Goal: Task Accomplishment & Management: Use online tool/utility

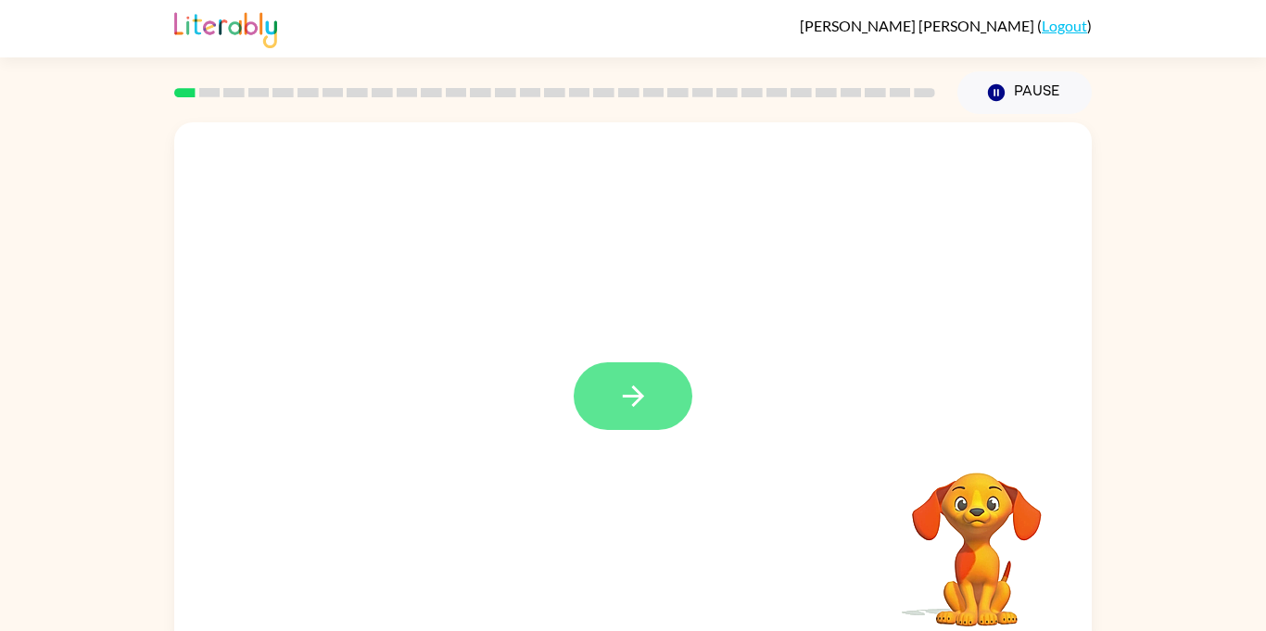
click at [622, 390] on icon "button" at bounding box center [633, 396] width 32 height 32
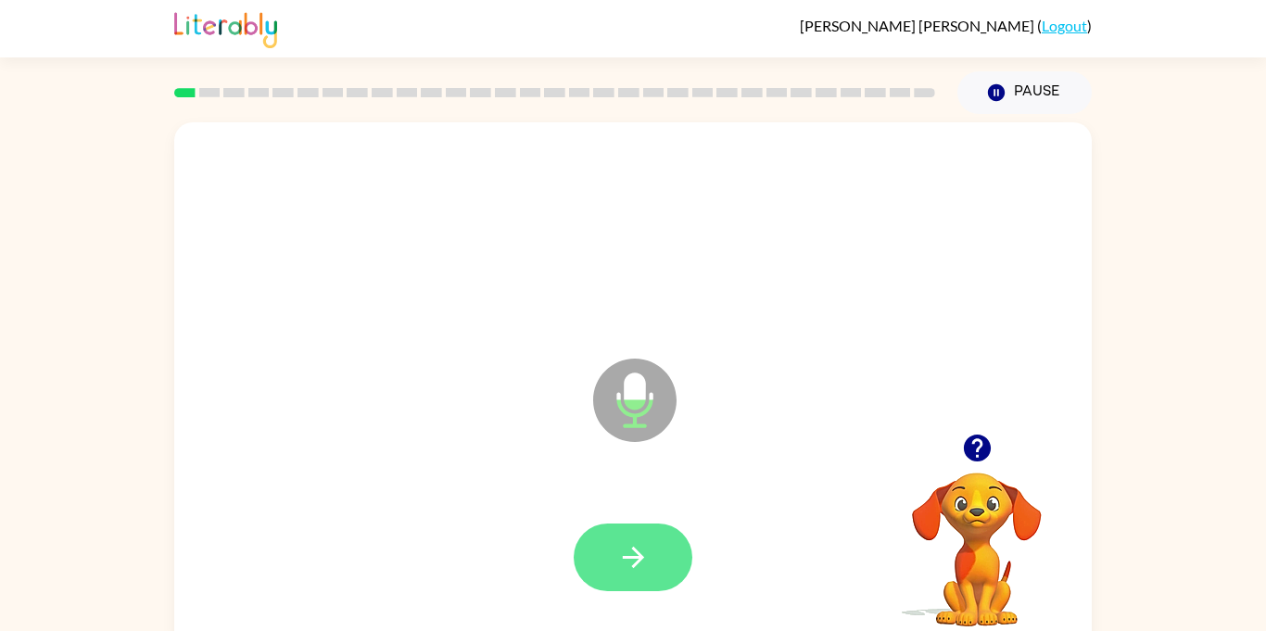
click at [645, 562] on icon "button" at bounding box center [633, 557] width 32 height 32
click at [987, 447] on icon "button" at bounding box center [976, 447] width 27 height 27
click at [630, 560] on icon "button" at bounding box center [633, 557] width 32 height 32
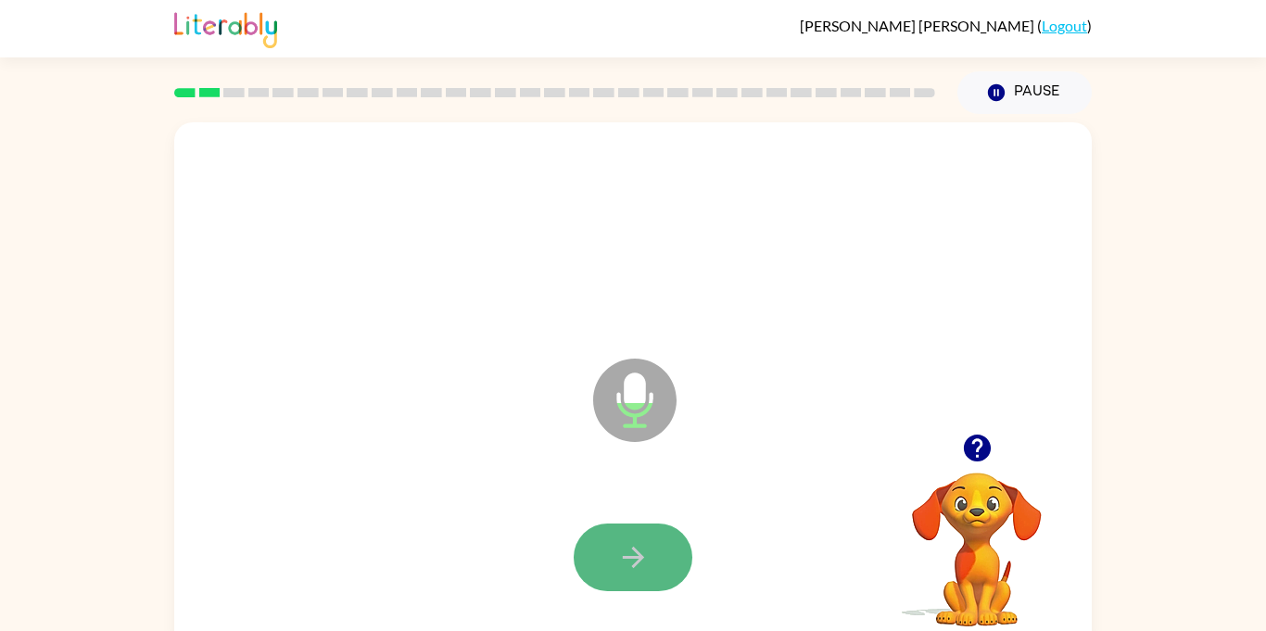
click at [629, 560] on icon "button" at bounding box center [633, 557] width 32 height 32
click at [642, 573] on button "button" at bounding box center [632, 557] width 119 height 68
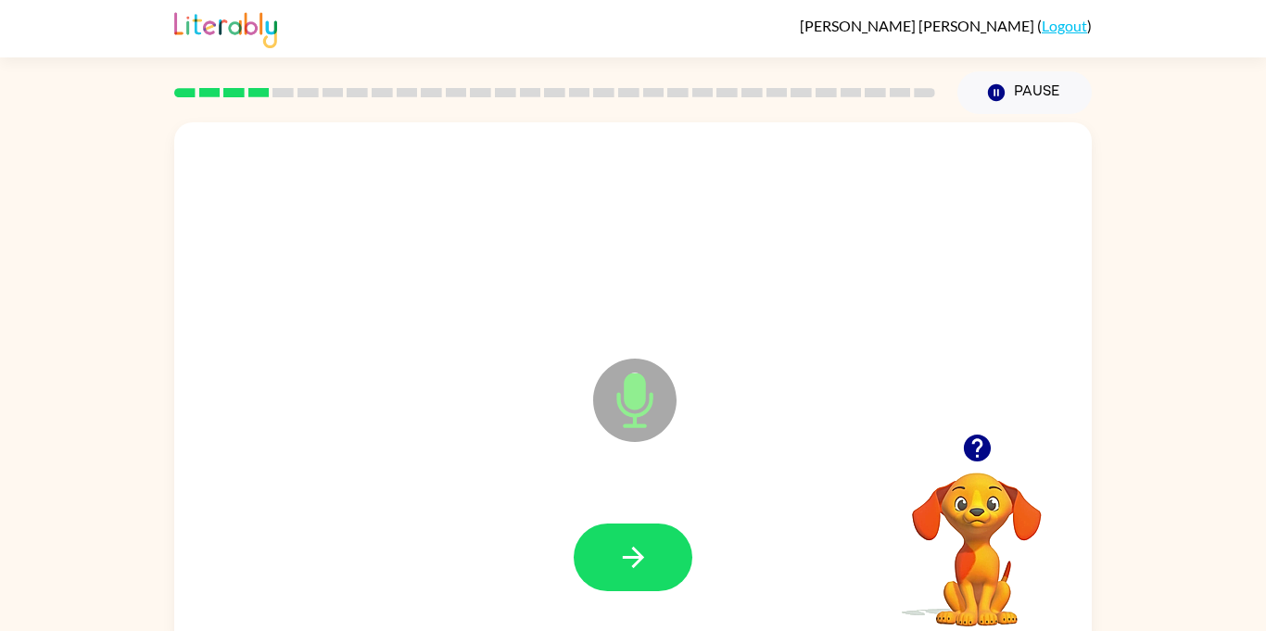
click at [642, 573] on button "button" at bounding box center [632, 557] width 119 height 68
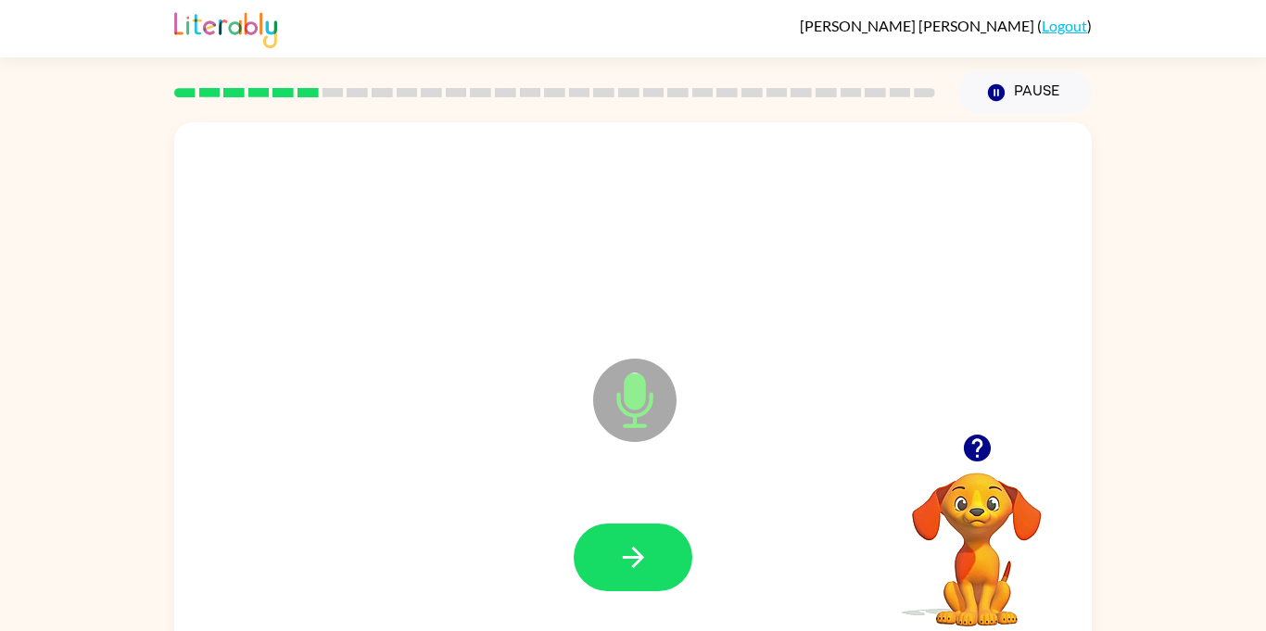
click at [642, 573] on button "button" at bounding box center [632, 557] width 119 height 68
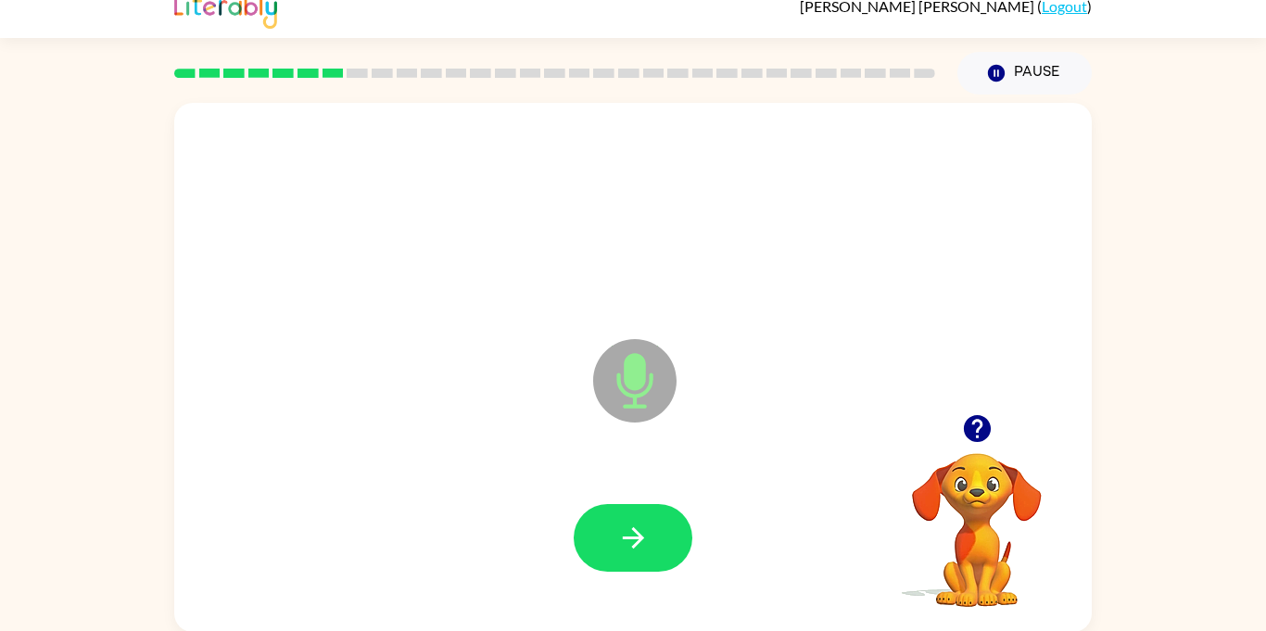
scroll to position [20, 0]
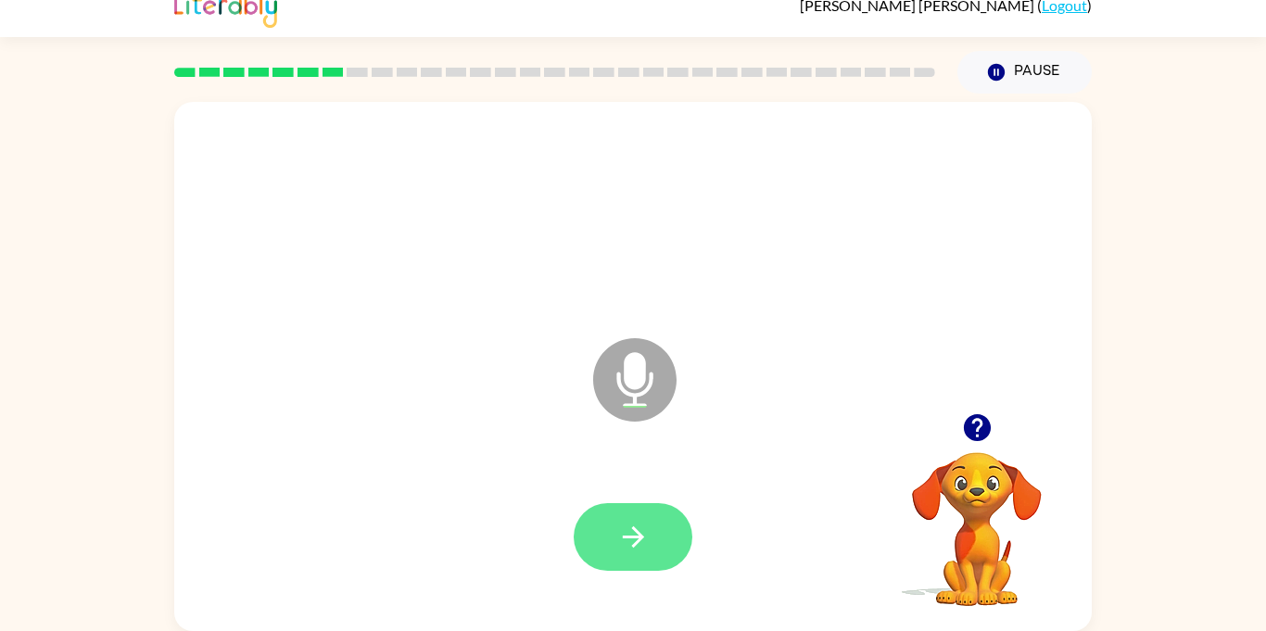
click at [625, 545] on icon "button" at bounding box center [633, 537] width 32 height 32
click at [633, 547] on icon "button" at bounding box center [632, 536] width 21 height 21
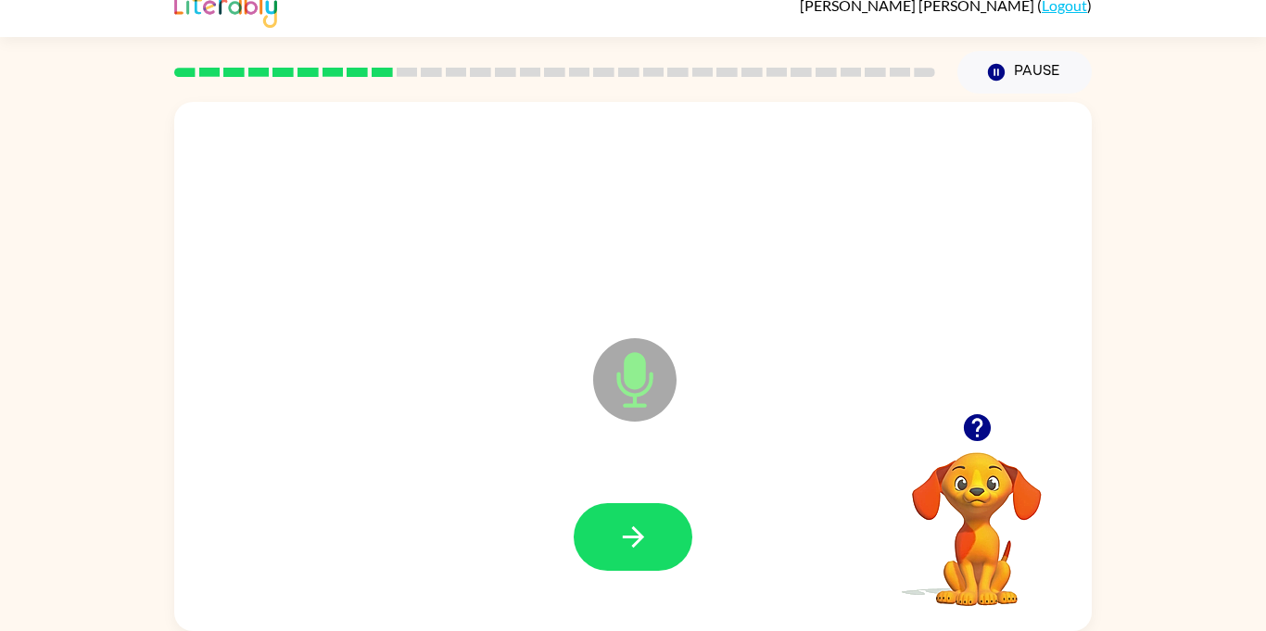
click at [633, 547] on icon "button" at bounding box center [632, 536] width 21 height 21
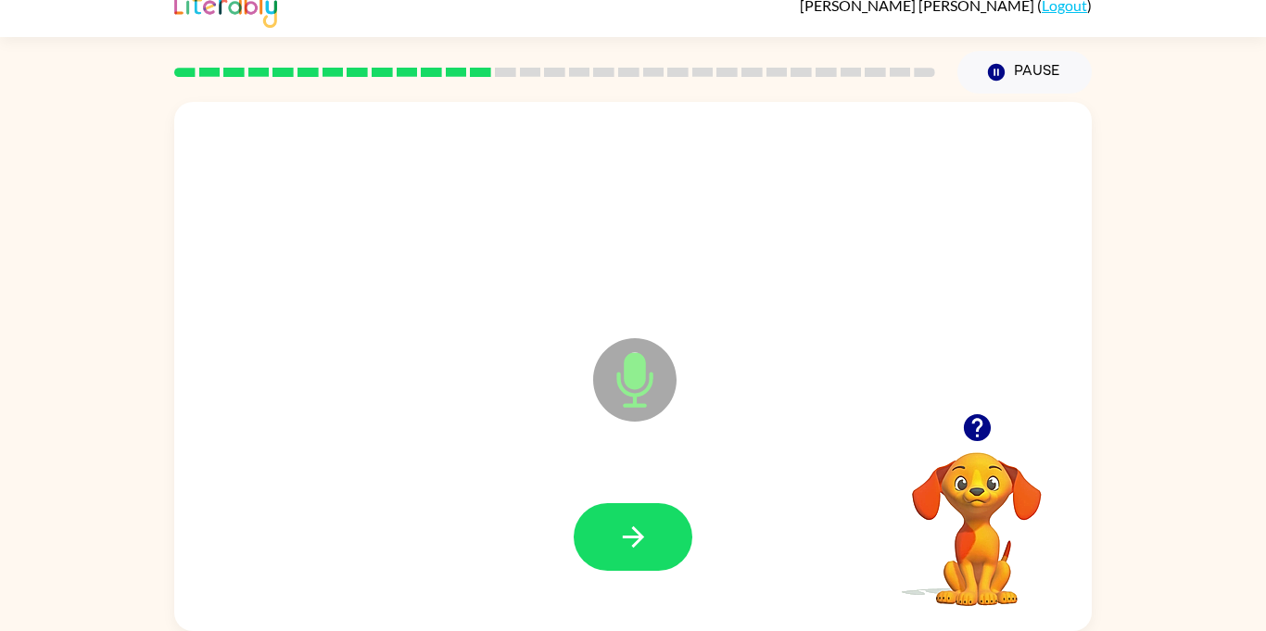
click at [633, 547] on icon "button" at bounding box center [632, 536] width 21 height 21
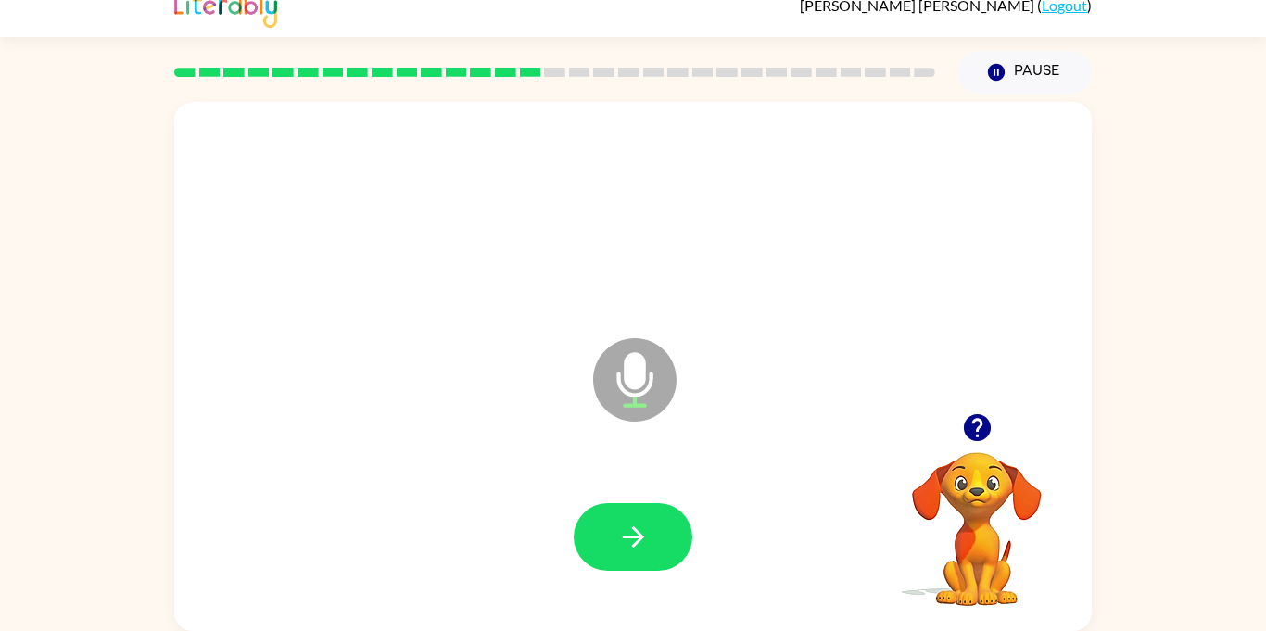
click at [633, 547] on icon "button" at bounding box center [632, 536] width 21 height 21
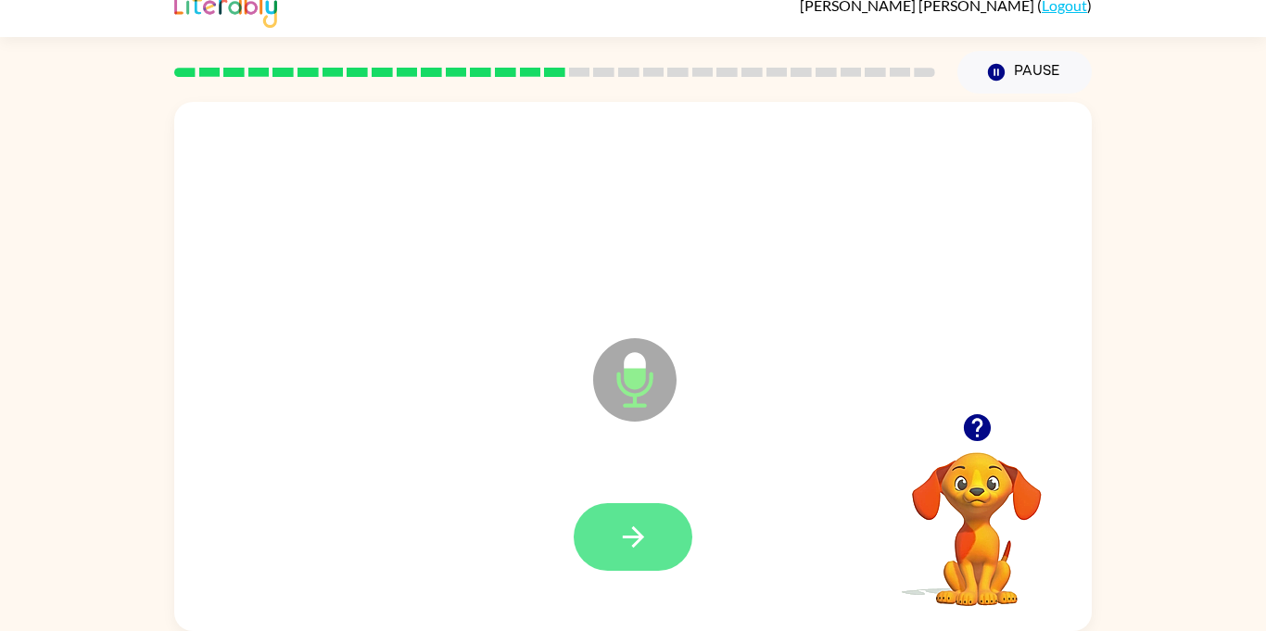
click at [633, 533] on icon "button" at bounding box center [633, 537] width 32 height 32
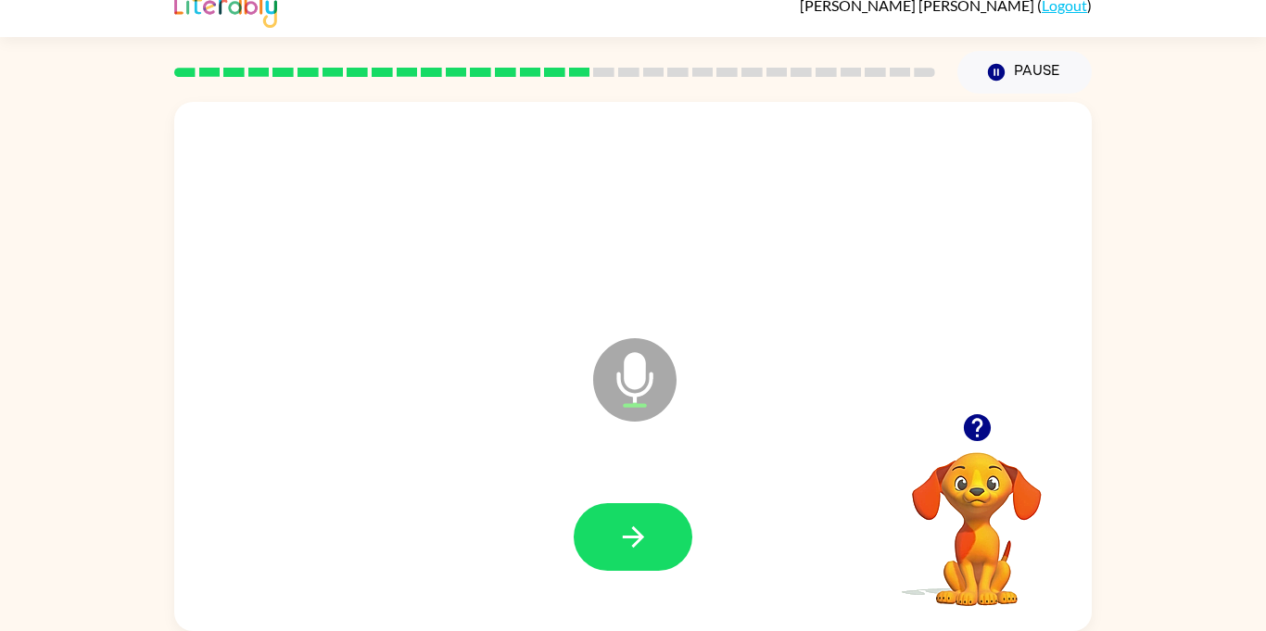
click at [633, 533] on icon "button" at bounding box center [633, 537] width 32 height 32
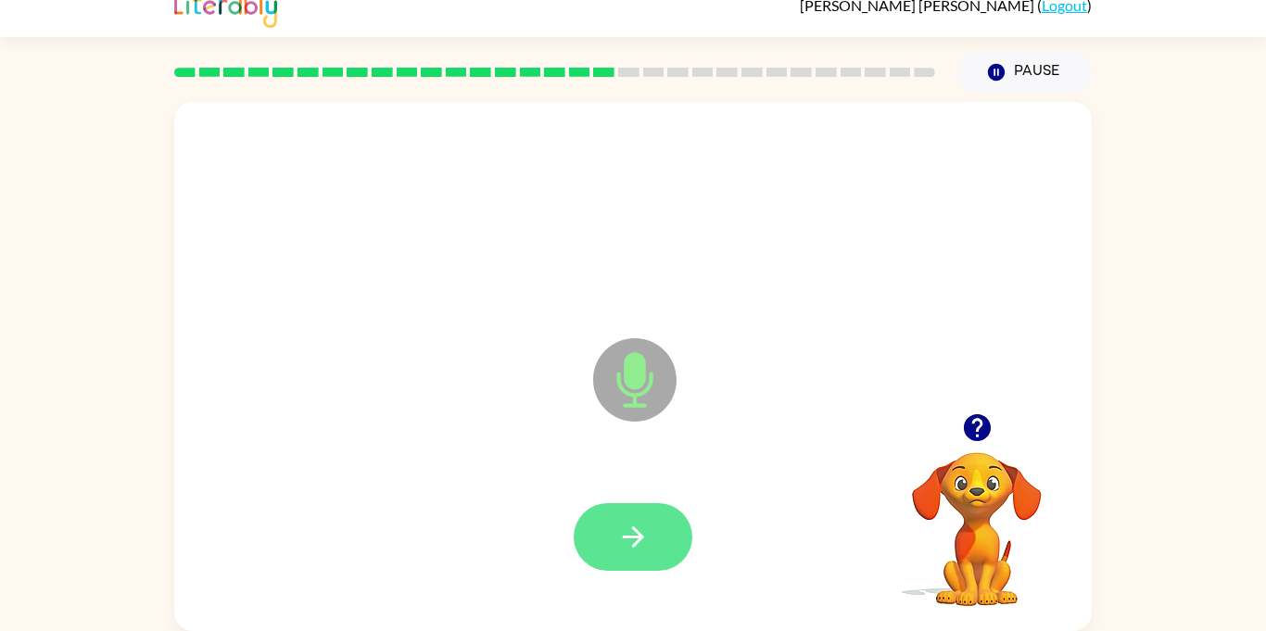
click at [623, 519] on button "button" at bounding box center [632, 537] width 119 height 68
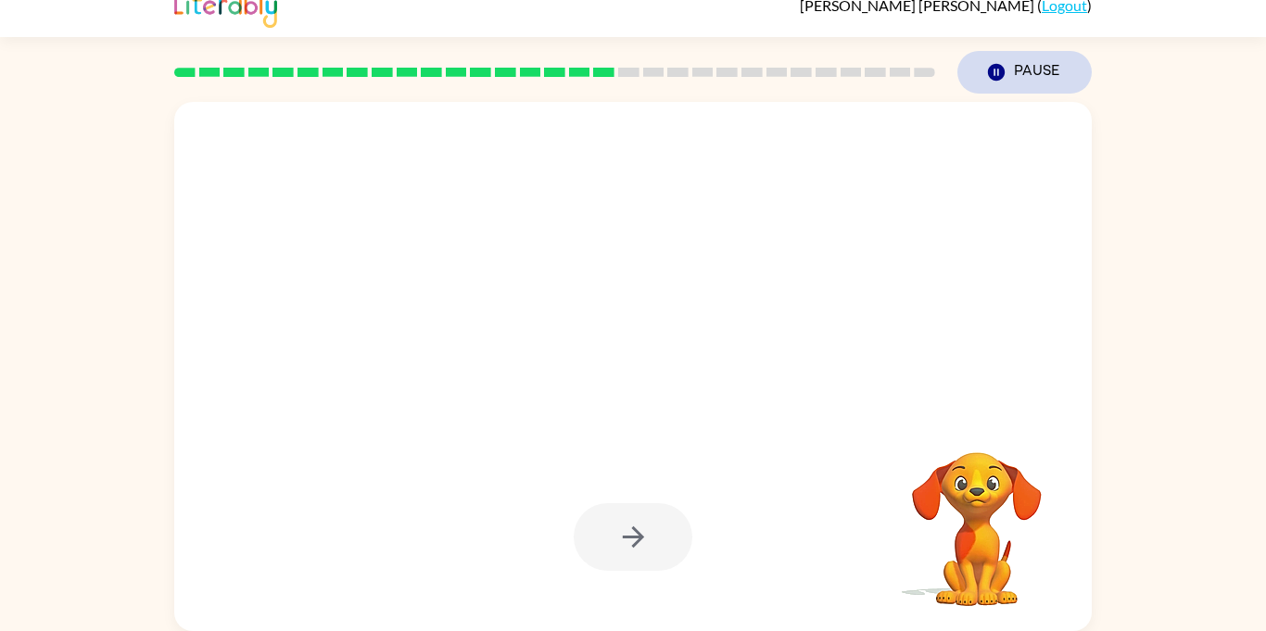
click at [1003, 69] on icon "button" at bounding box center [996, 72] width 17 height 17
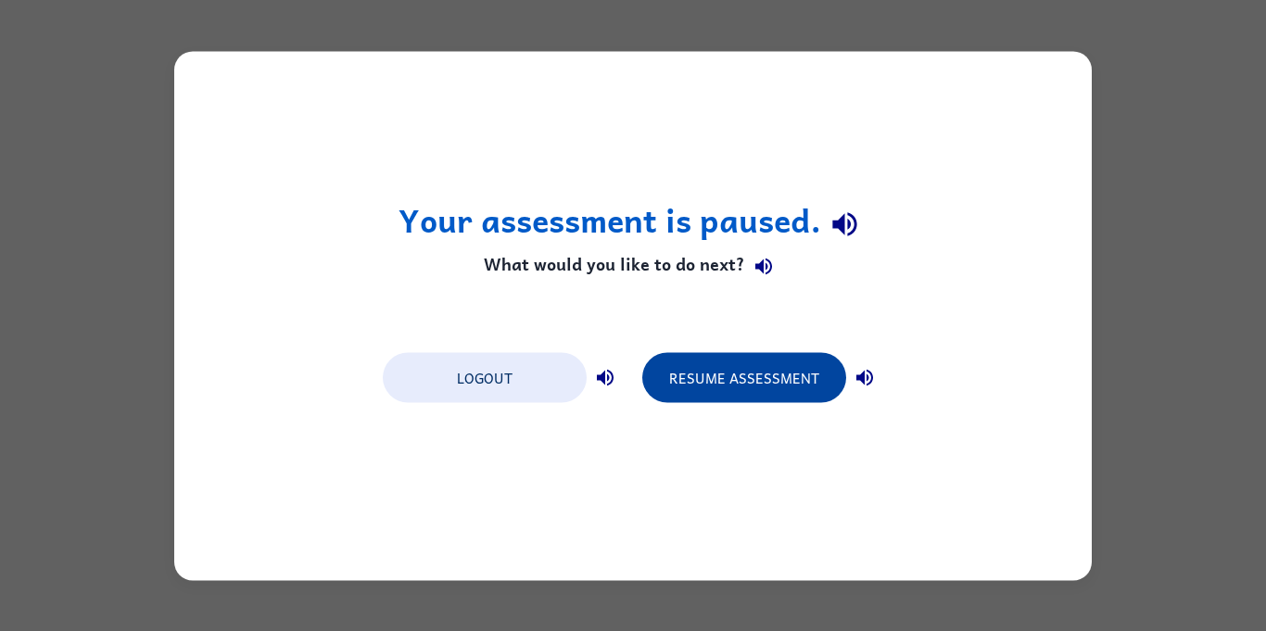
click at [704, 352] on button "Resume Assessment" at bounding box center [744, 377] width 204 height 50
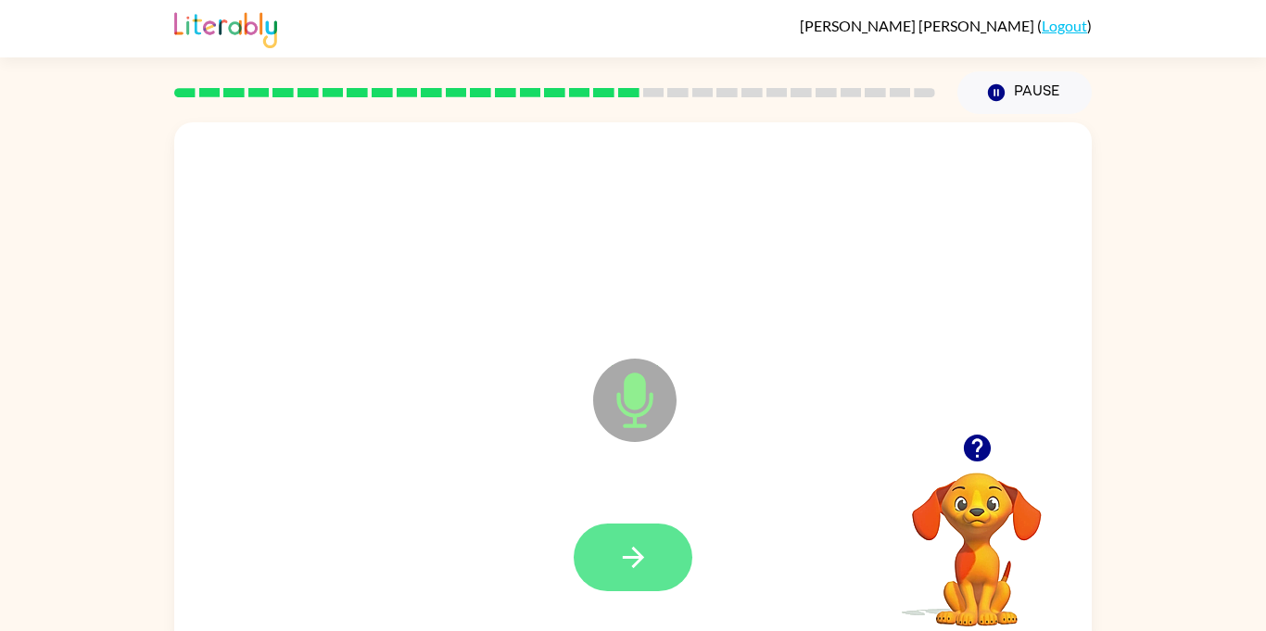
click at [594, 564] on button "button" at bounding box center [632, 557] width 119 height 68
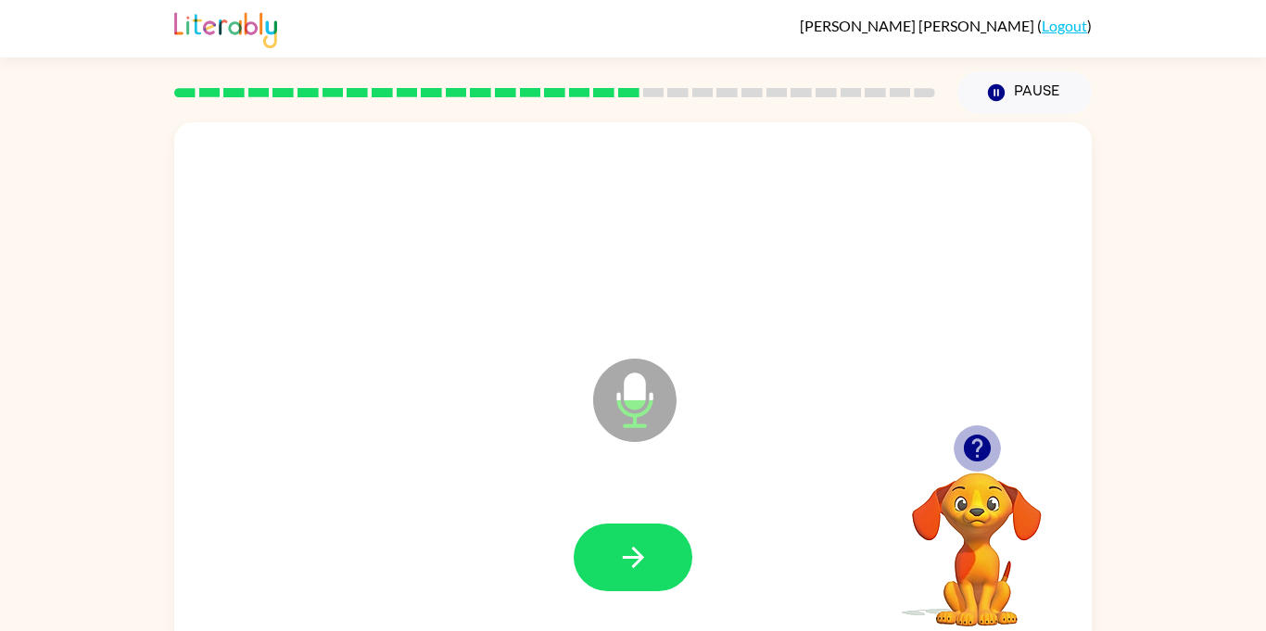
click at [973, 447] on icon "button" at bounding box center [976, 447] width 27 height 27
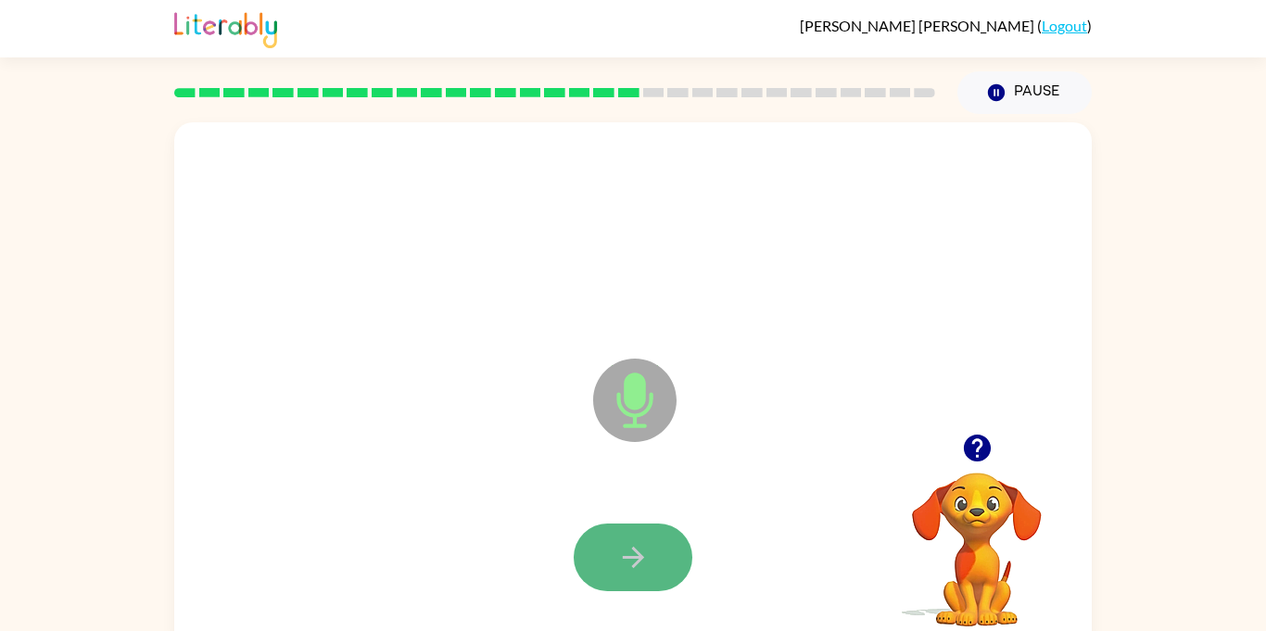
click at [645, 538] on button "button" at bounding box center [632, 557] width 119 height 68
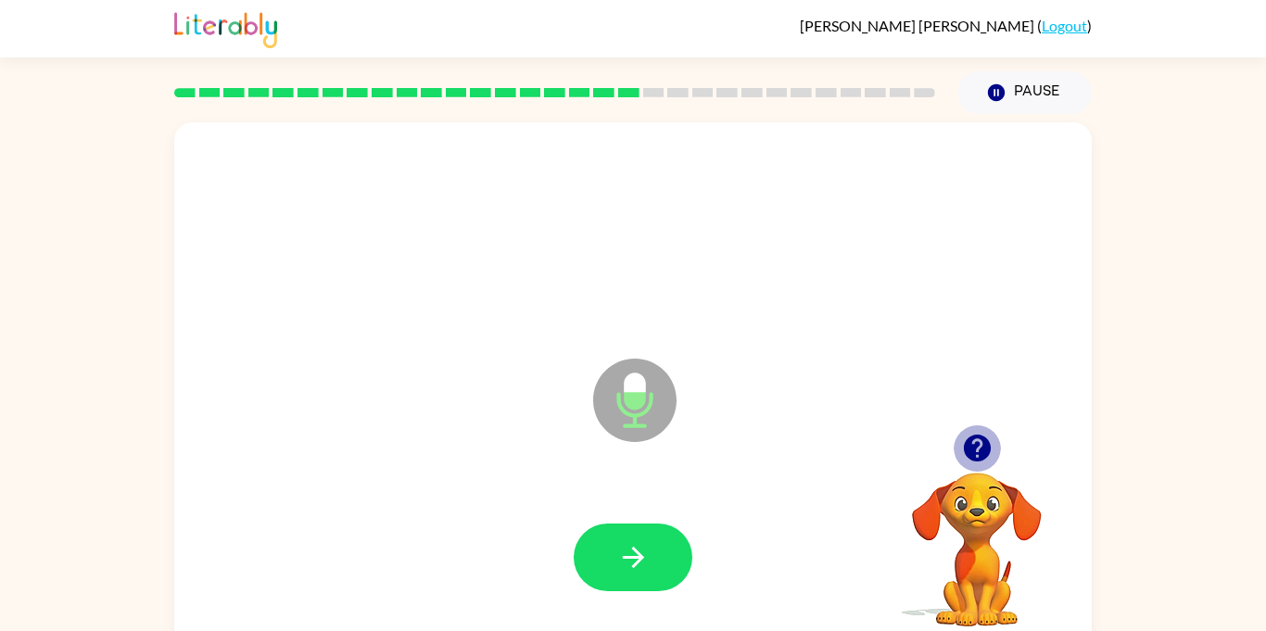
click at [978, 449] on icon "button" at bounding box center [976, 447] width 27 height 27
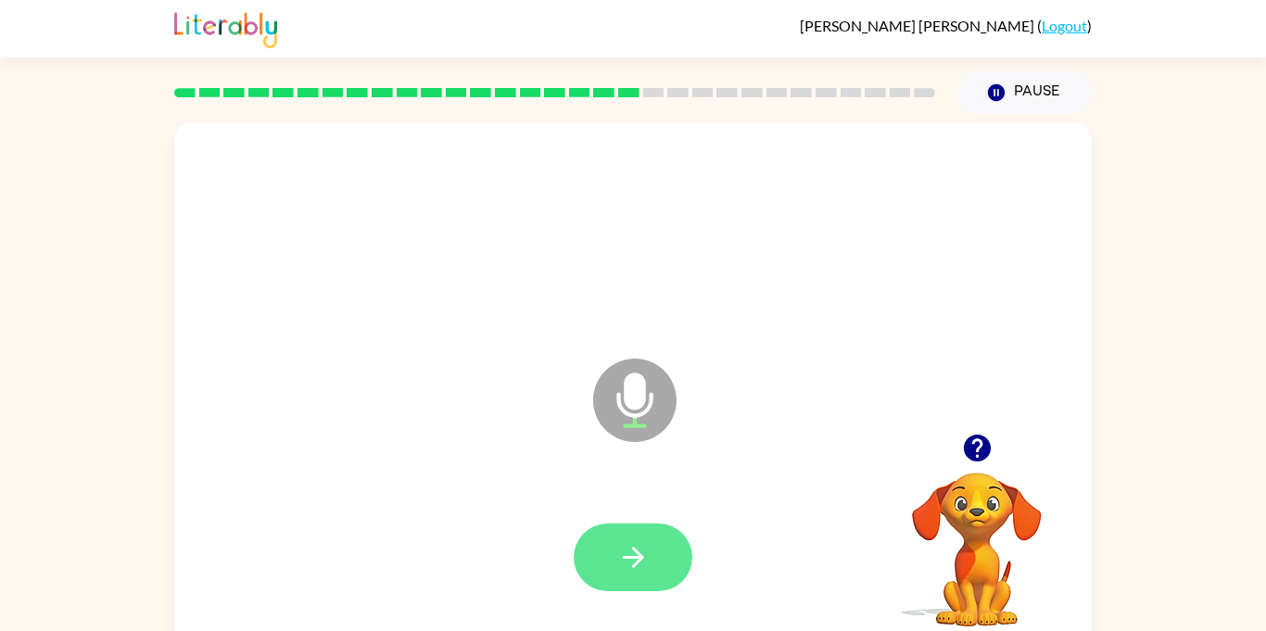
click at [659, 554] on button "button" at bounding box center [632, 557] width 119 height 68
click at [605, 565] on button "button" at bounding box center [632, 557] width 119 height 68
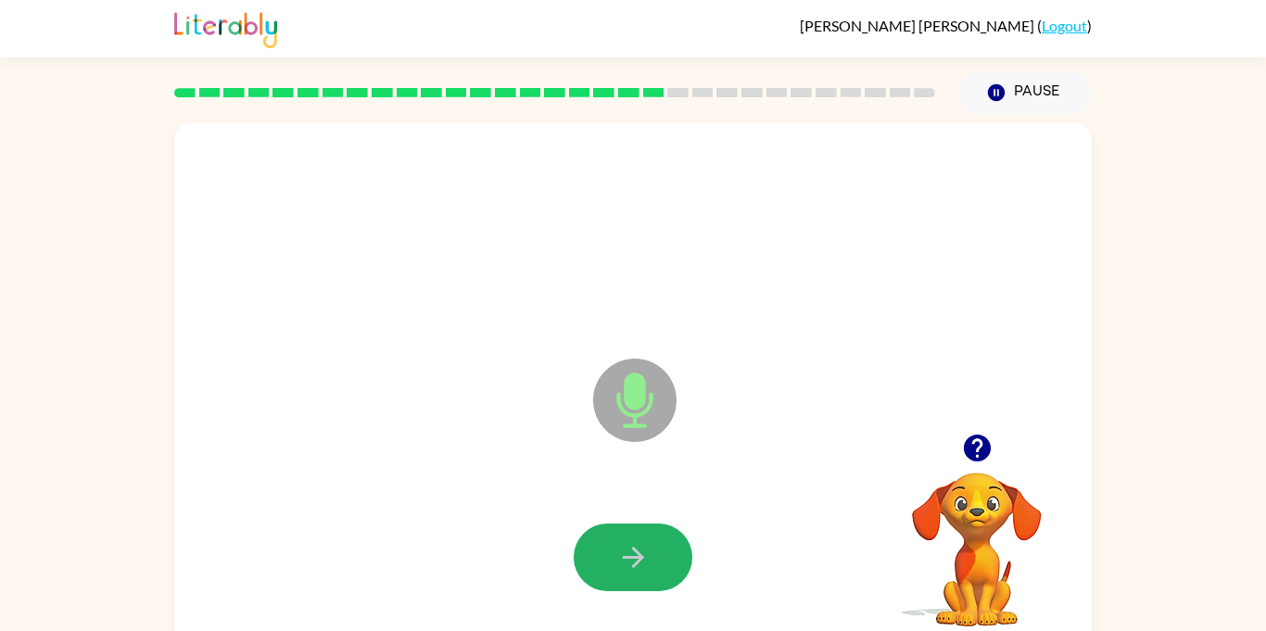
click at [605, 565] on button "button" at bounding box center [632, 557] width 119 height 68
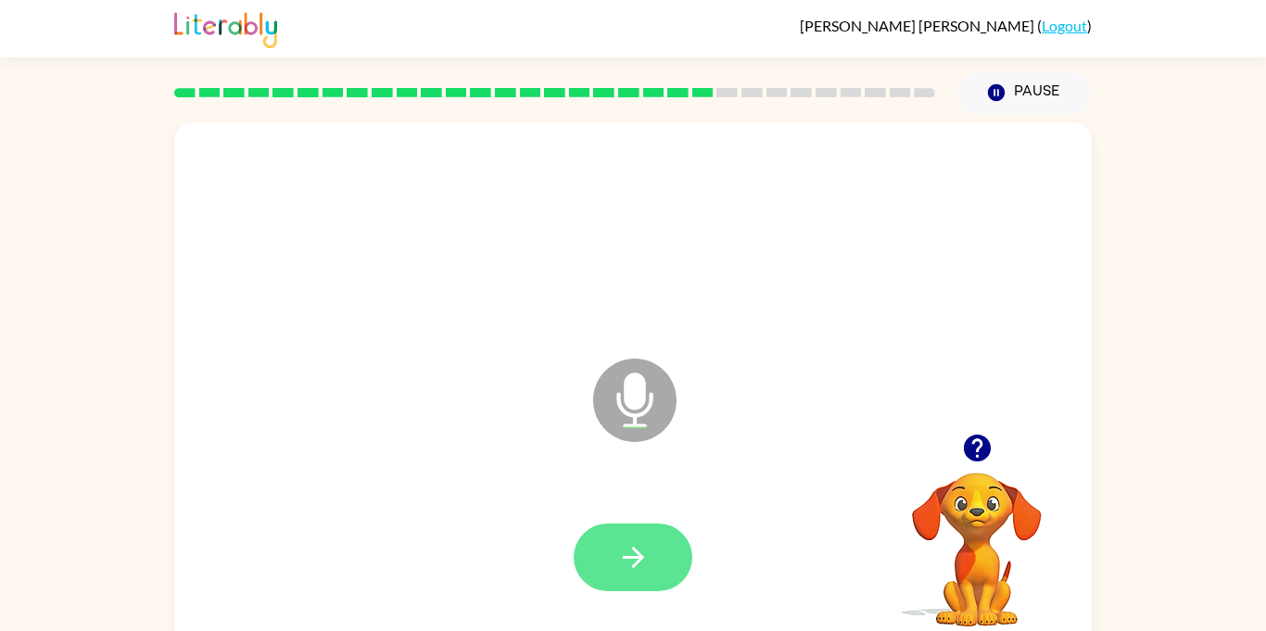
click at [608, 564] on button "button" at bounding box center [632, 557] width 119 height 68
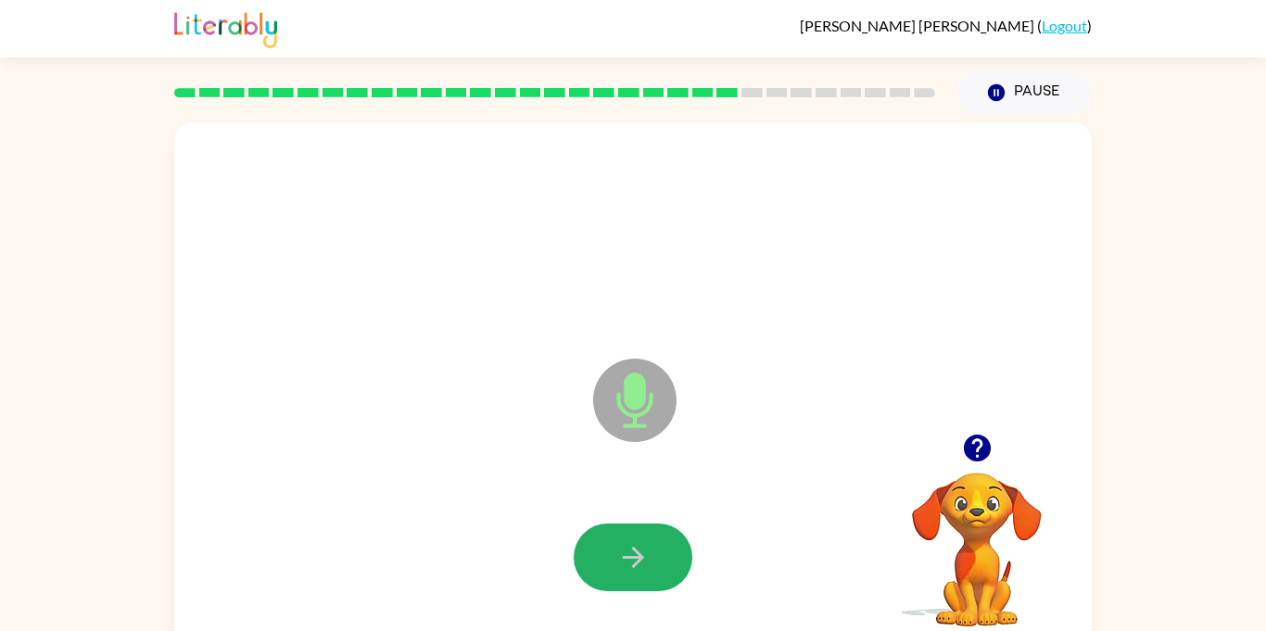
click at [608, 564] on button "button" at bounding box center [632, 557] width 119 height 68
click at [616, 575] on button "button" at bounding box center [632, 557] width 119 height 68
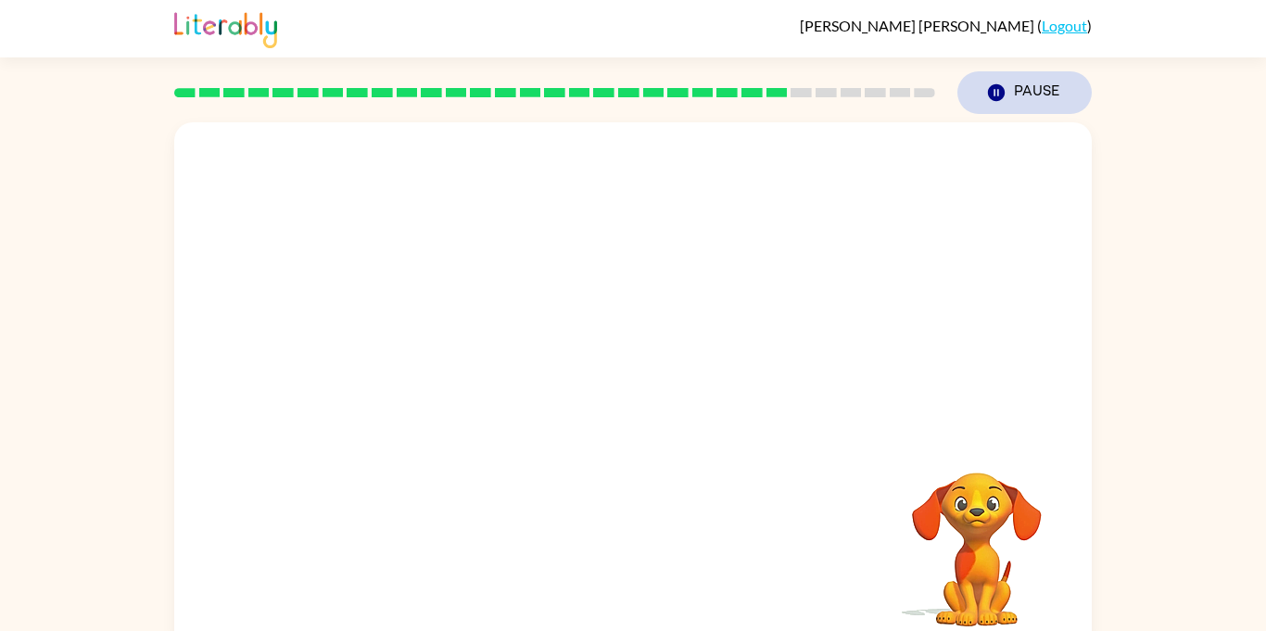
click at [994, 103] on button "Pause Pause" at bounding box center [1024, 92] width 134 height 43
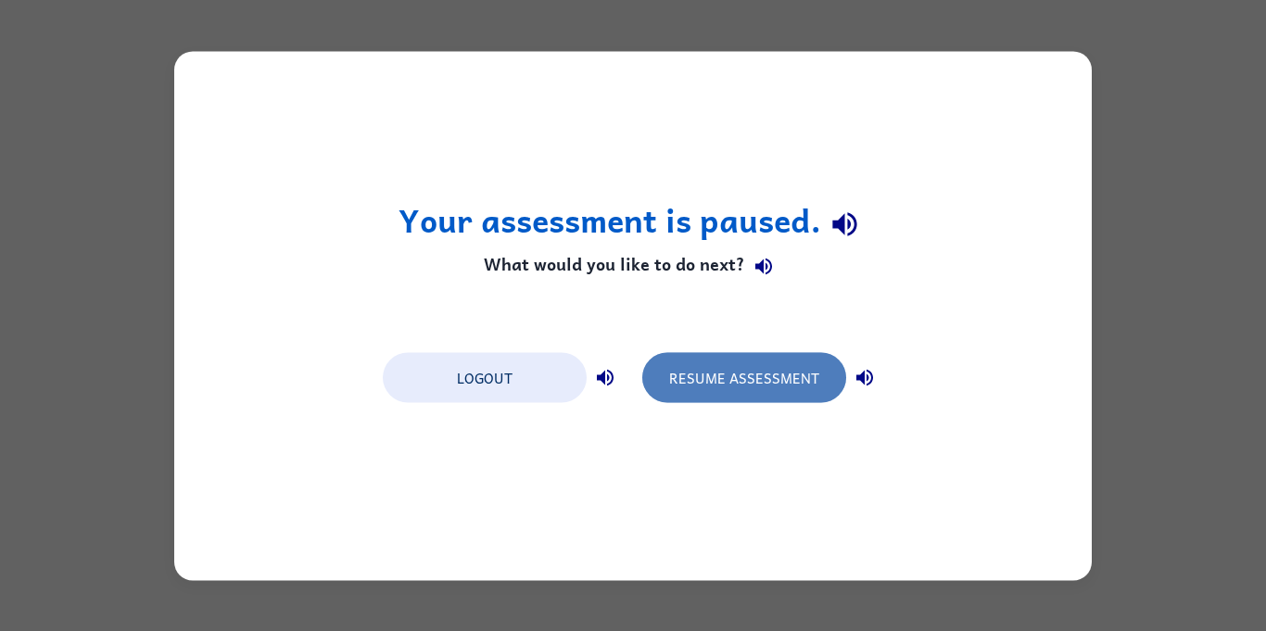
click at [743, 352] on button "Resume Assessment" at bounding box center [744, 377] width 204 height 50
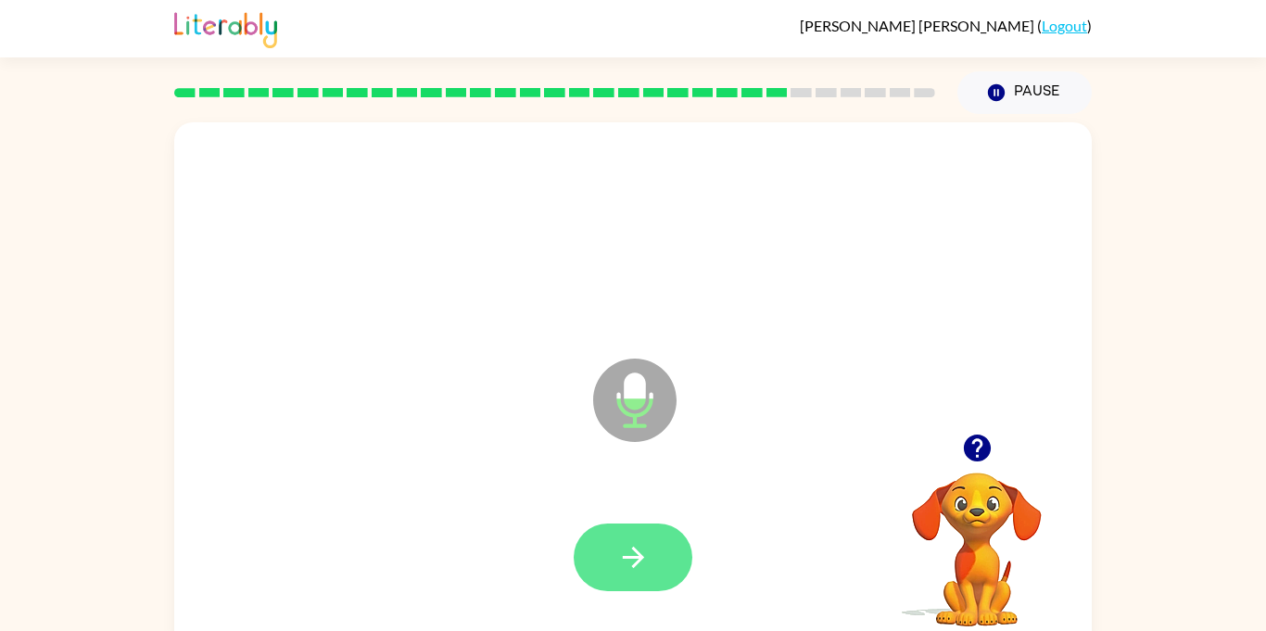
click at [622, 541] on icon "button" at bounding box center [633, 557] width 32 height 32
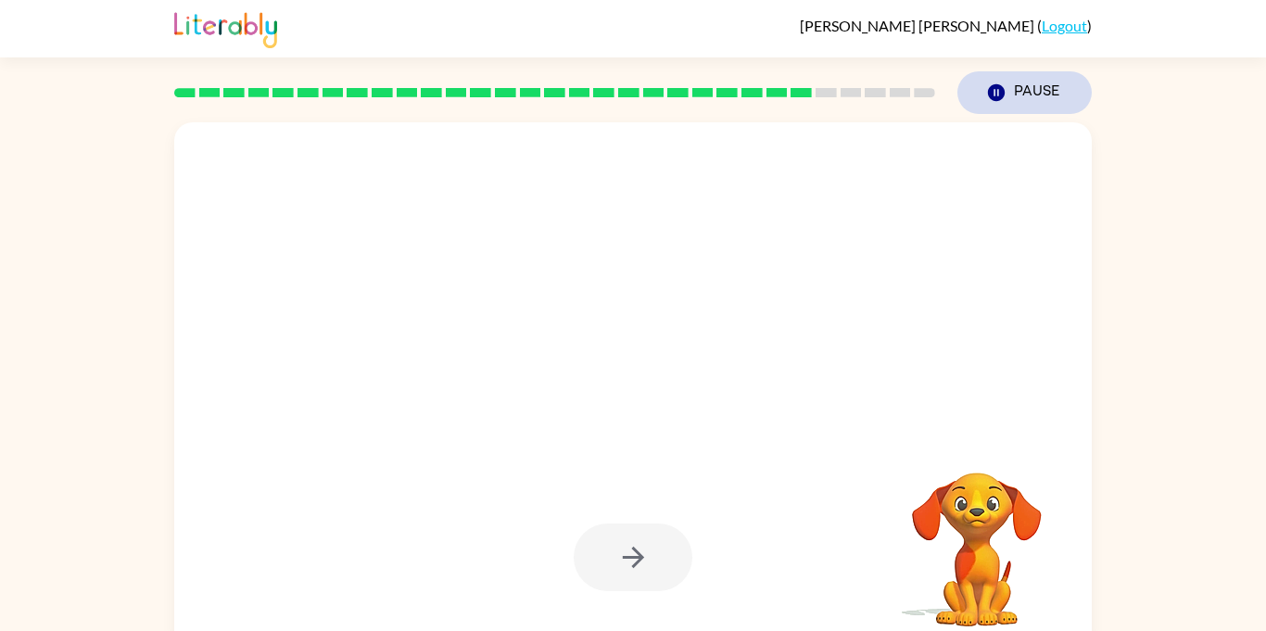
click at [990, 84] on icon "Pause" at bounding box center [996, 92] width 20 height 20
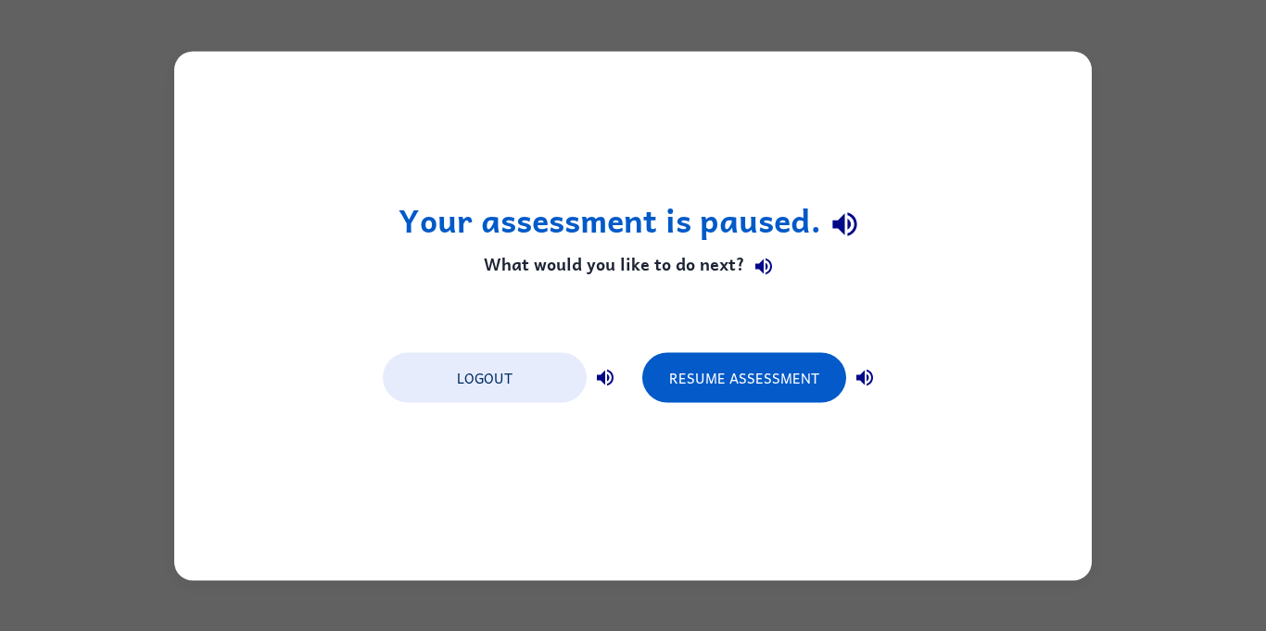
click at [998, 105] on div "Your assessment is paused. What would you like to do next? Logout Resume Assess…" at bounding box center [632, 315] width 917 height 529
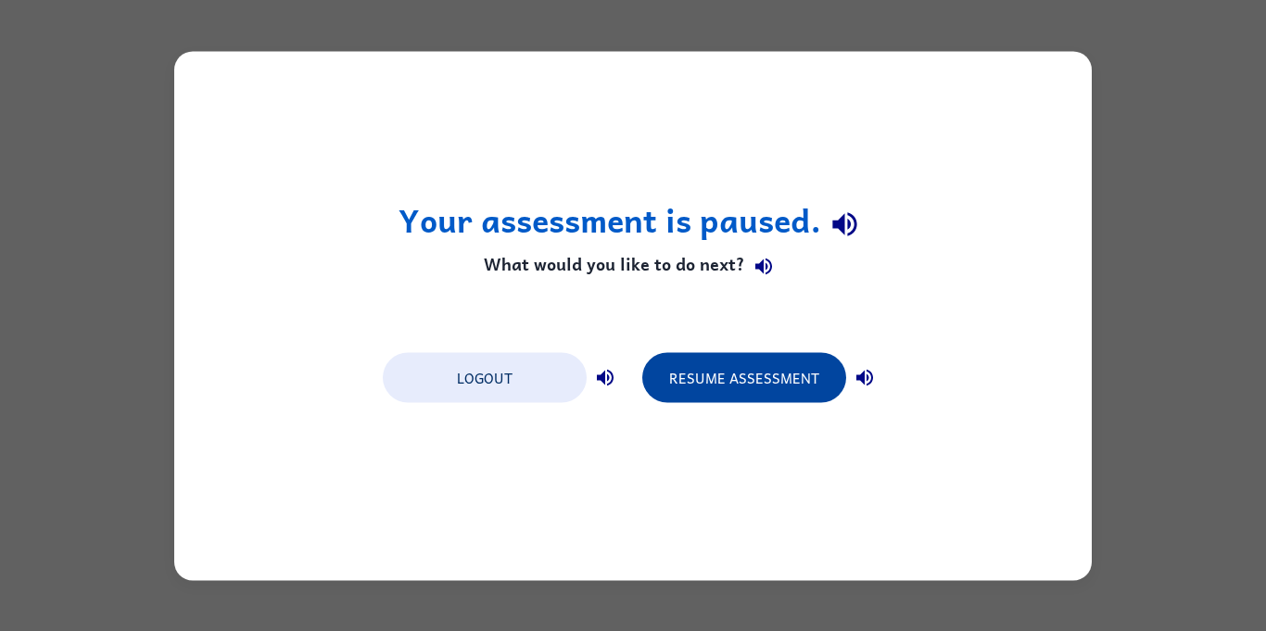
click at [792, 387] on button "Resume Assessment" at bounding box center [744, 377] width 204 height 50
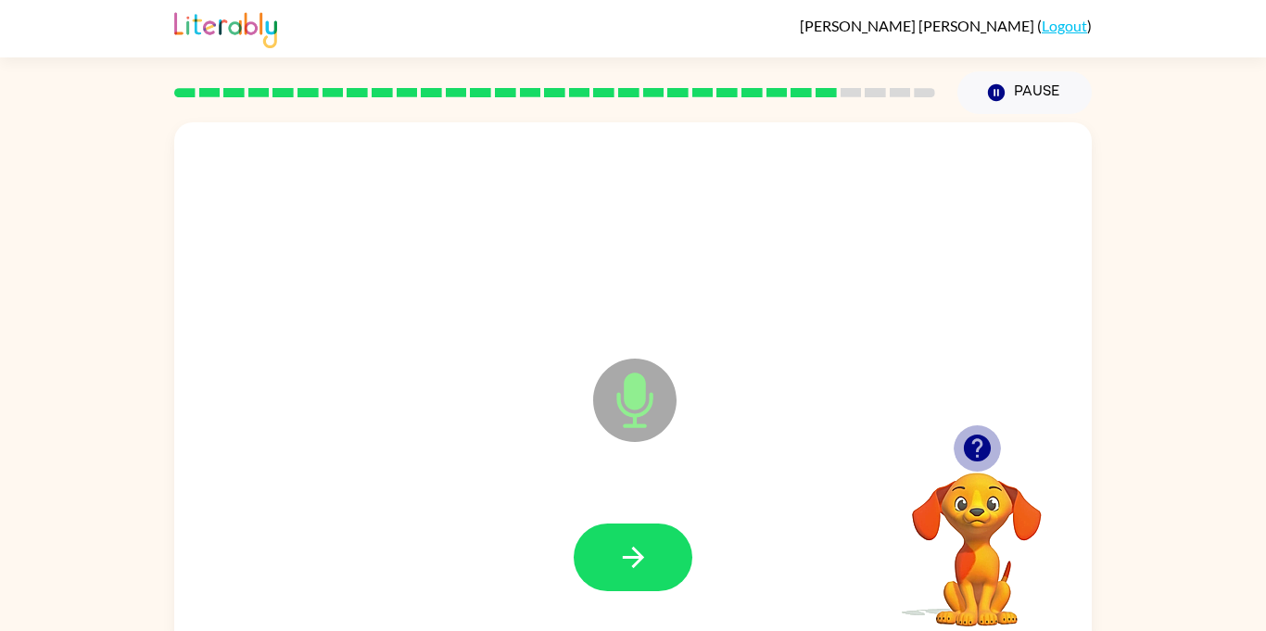
click at [966, 436] on icon "button" at bounding box center [977, 448] width 32 height 32
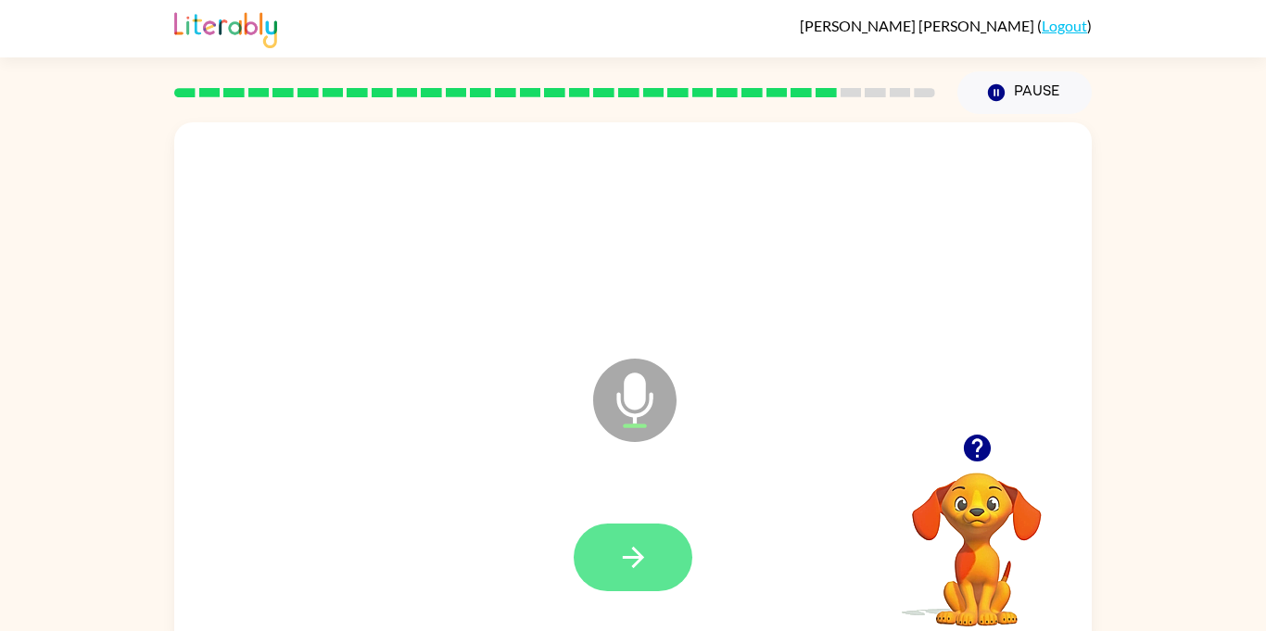
click at [611, 573] on button "button" at bounding box center [632, 557] width 119 height 68
click at [623, 582] on button "button" at bounding box center [632, 557] width 119 height 68
click at [650, 549] on button "button" at bounding box center [632, 557] width 119 height 68
click at [612, 545] on button "button" at bounding box center [632, 557] width 119 height 68
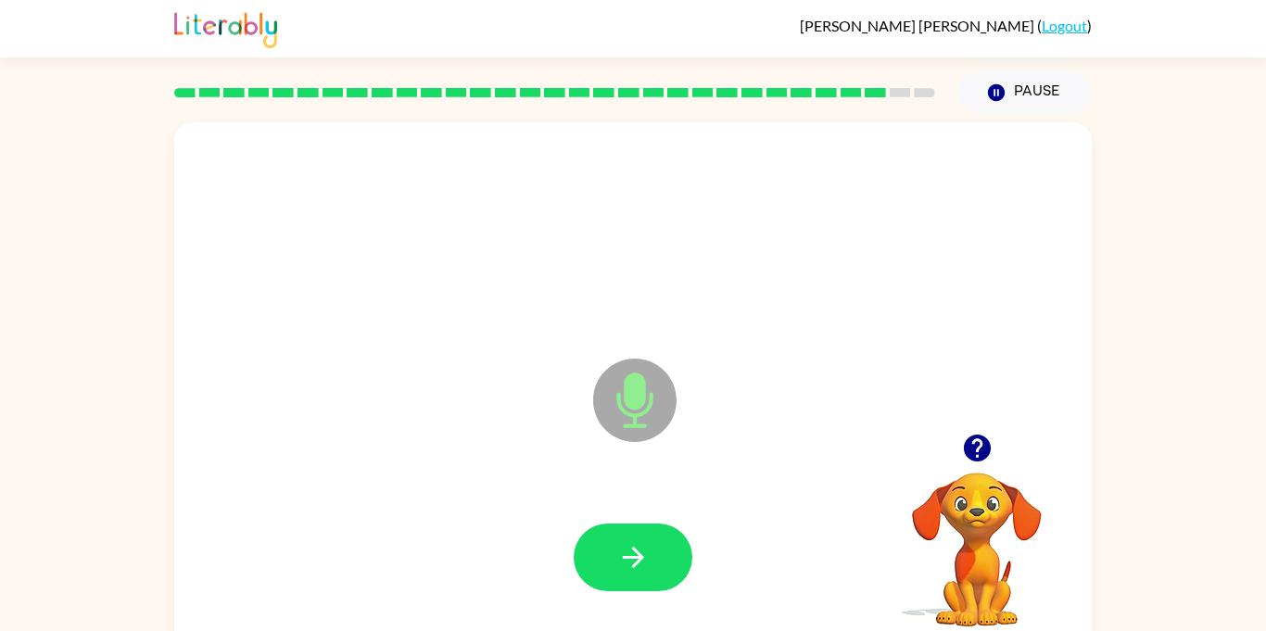
click at [612, 545] on button "button" at bounding box center [632, 557] width 119 height 68
click at [975, 440] on icon "button" at bounding box center [977, 448] width 32 height 32
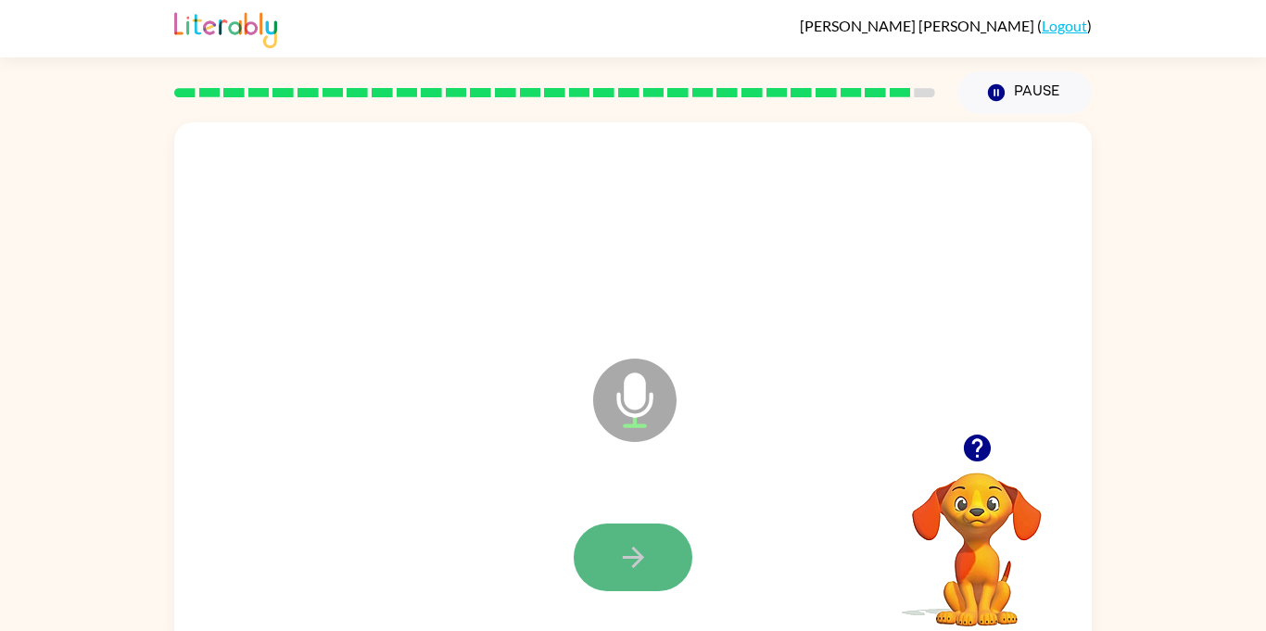
click at [655, 560] on button "button" at bounding box center [632, 557] width 119 height 68
click at [631, 532] on button "button" at bounding box center [632, 557] width 119 height 68
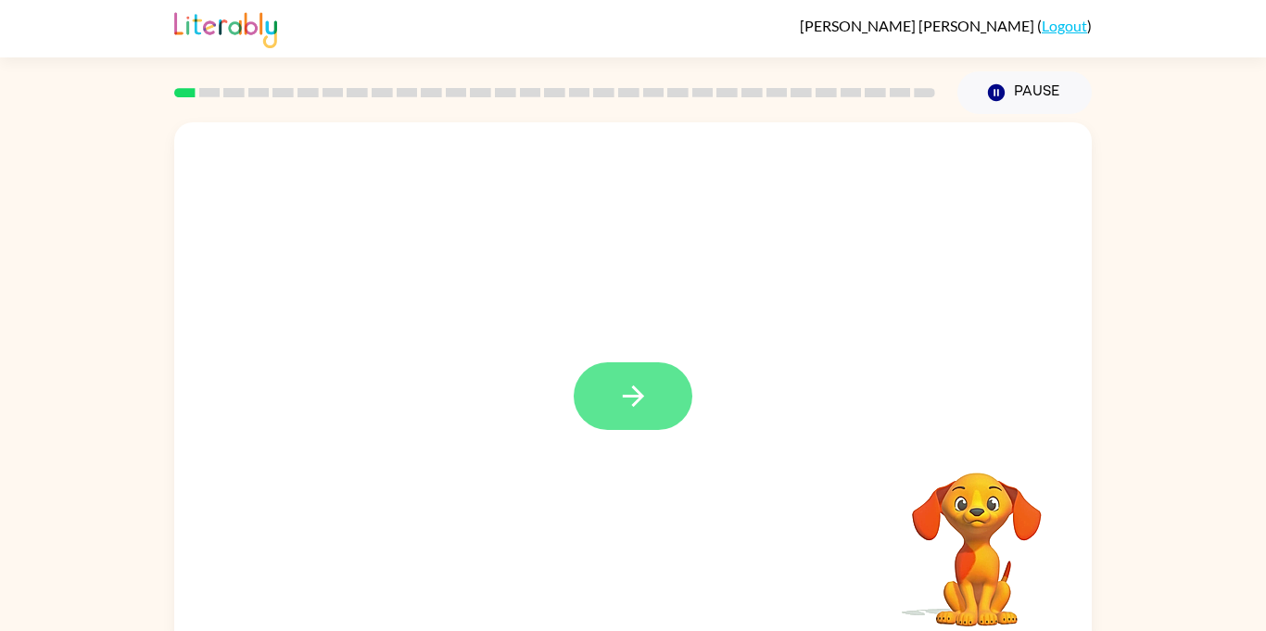
click at [636, 410] on icon "button" at bounding box center [633, 396] width 32 height 32
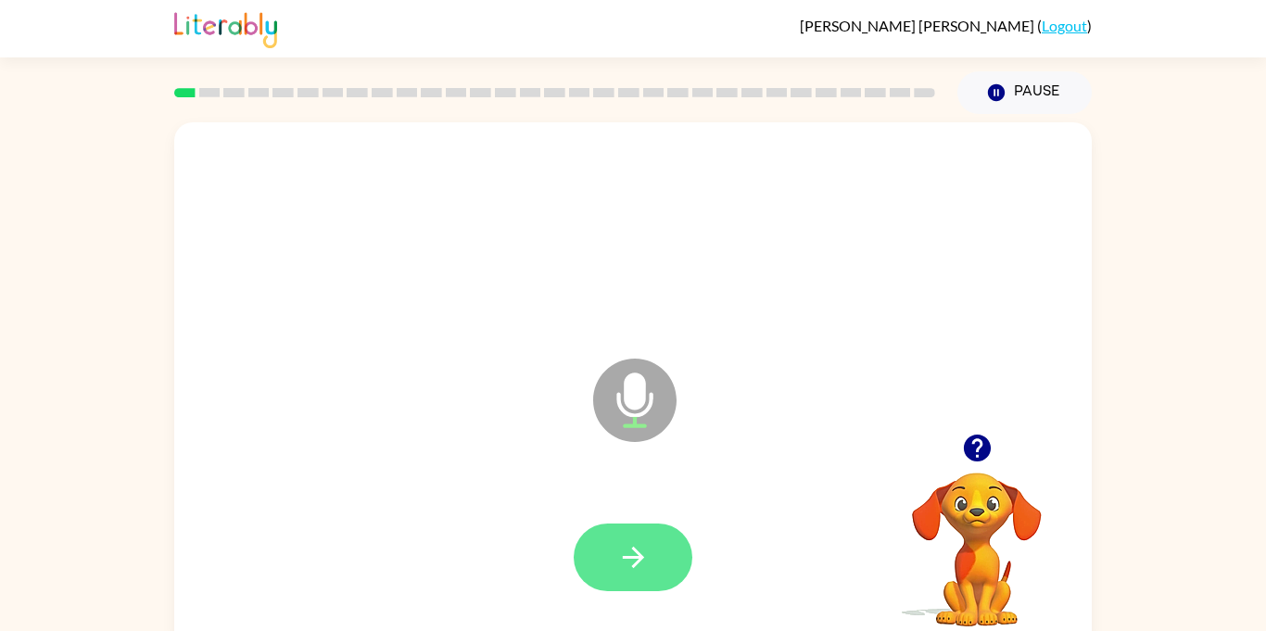
click at [640, 554] on icon "button" at bounding box center [632, 557] width 21 height 21
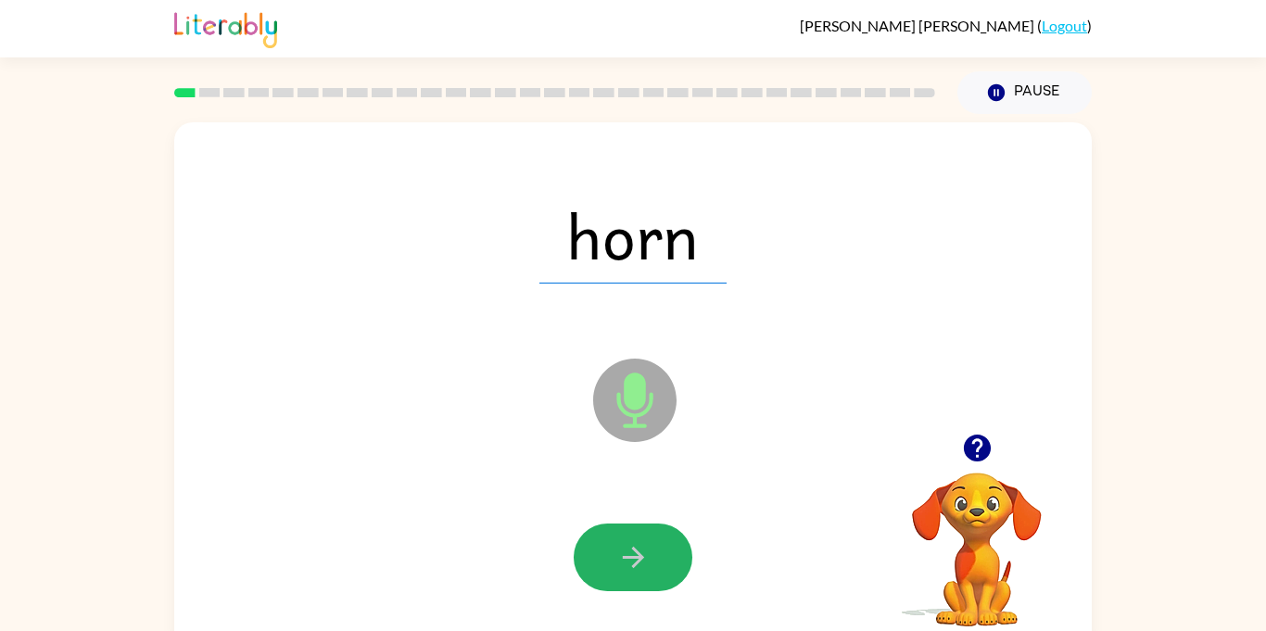
click at [640, 554] on icon "button" at bounding box center [632, 557] width 21 height 21
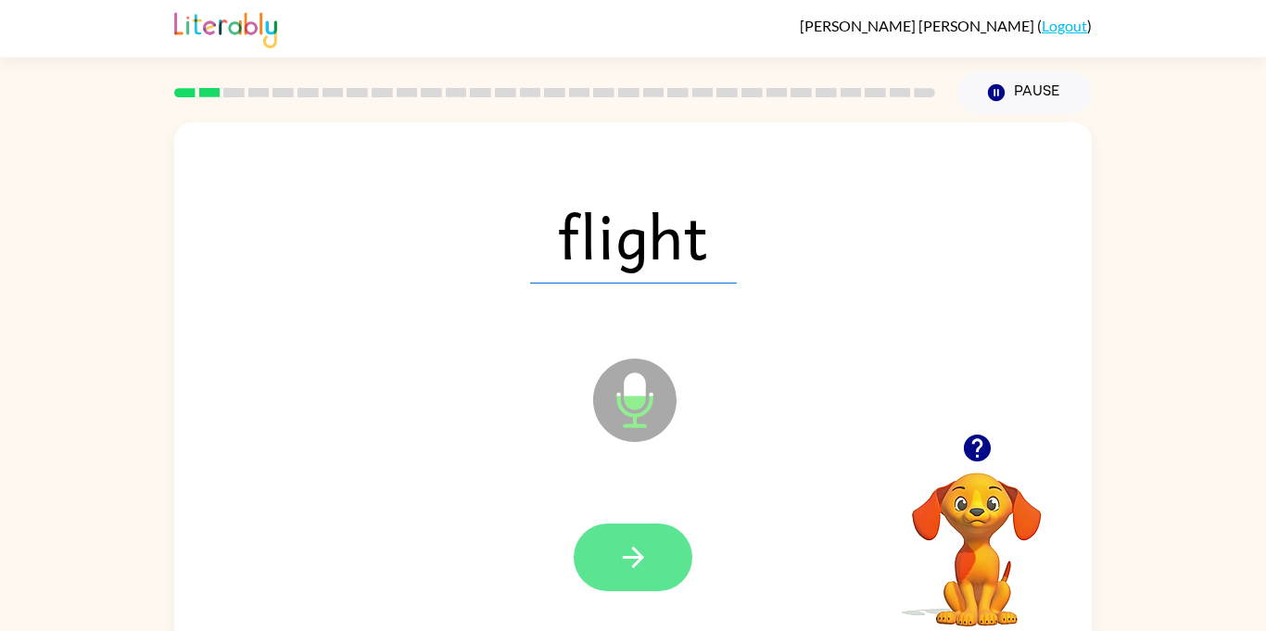
click at [649, 560] on button "button" at bounding box center [632, 557] width 119 height 68
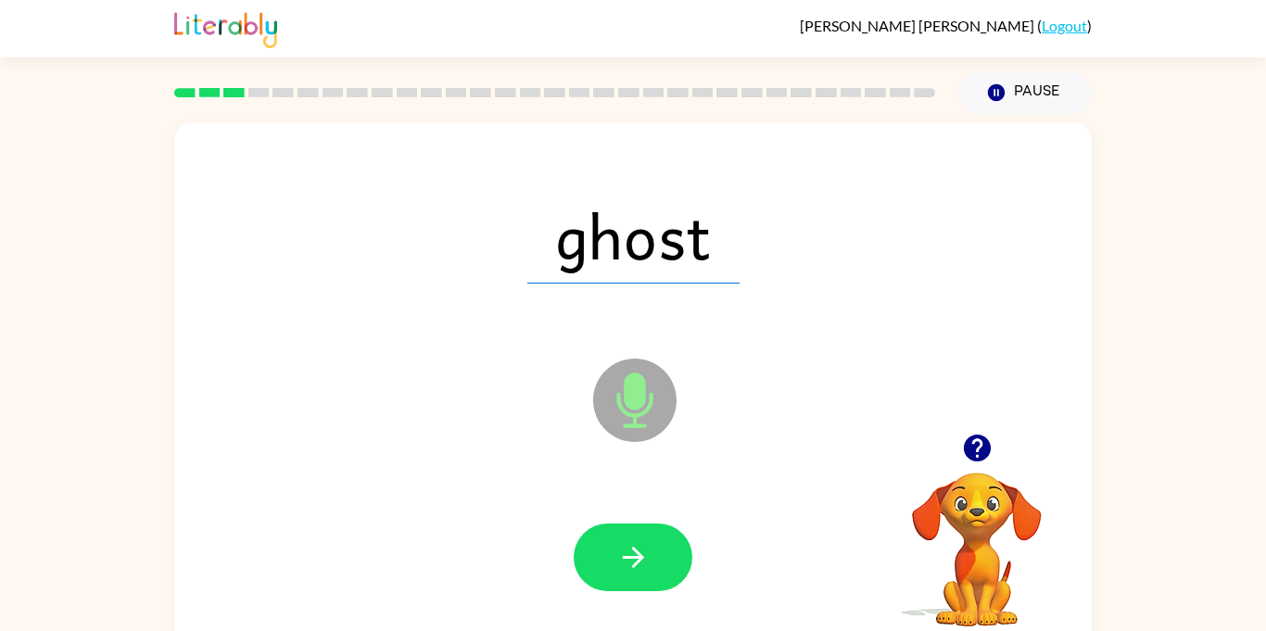
click at [649, 560] on button "button" at bounding box center [632, 557] width 119 height 68
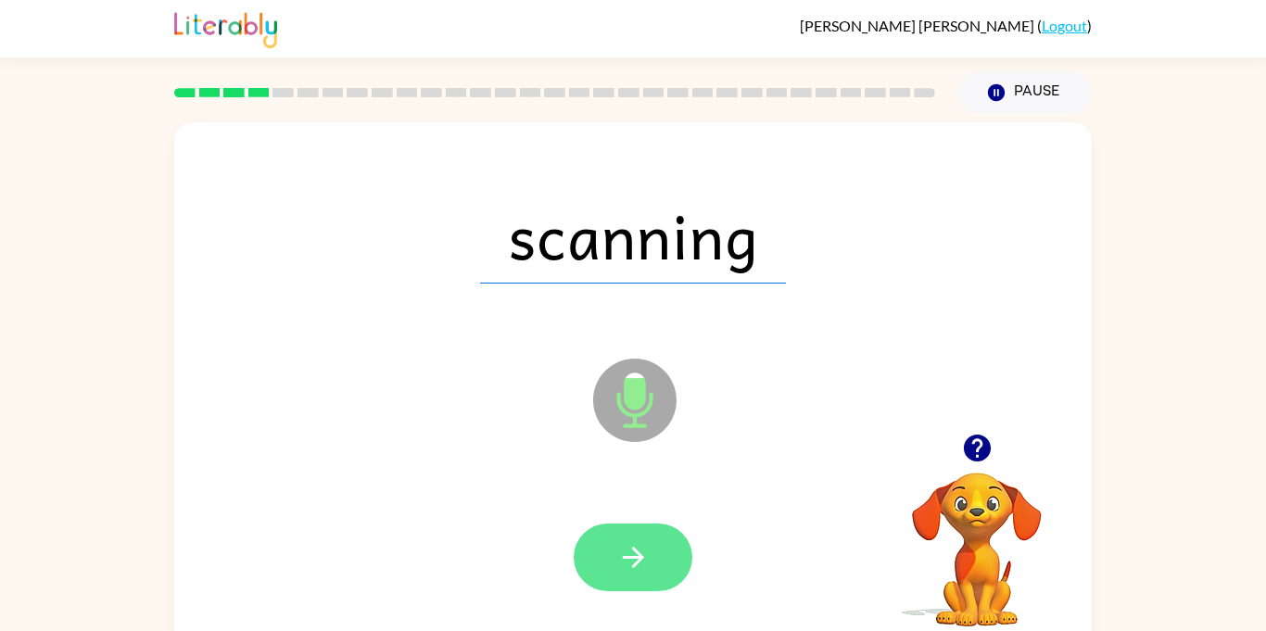
click at [611, 540] on button "button" at bounding box center [632, 557] width 119 height 68
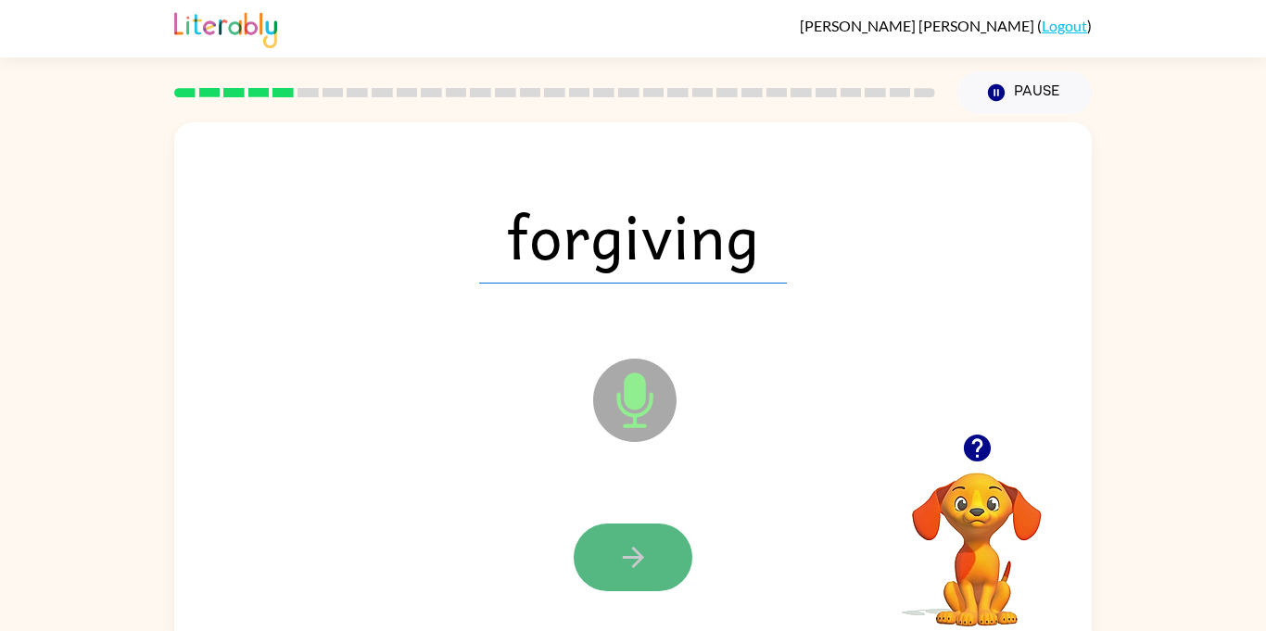
click at [621, 538] on button "button" at bounding box center [632, 557] width 119 height 68
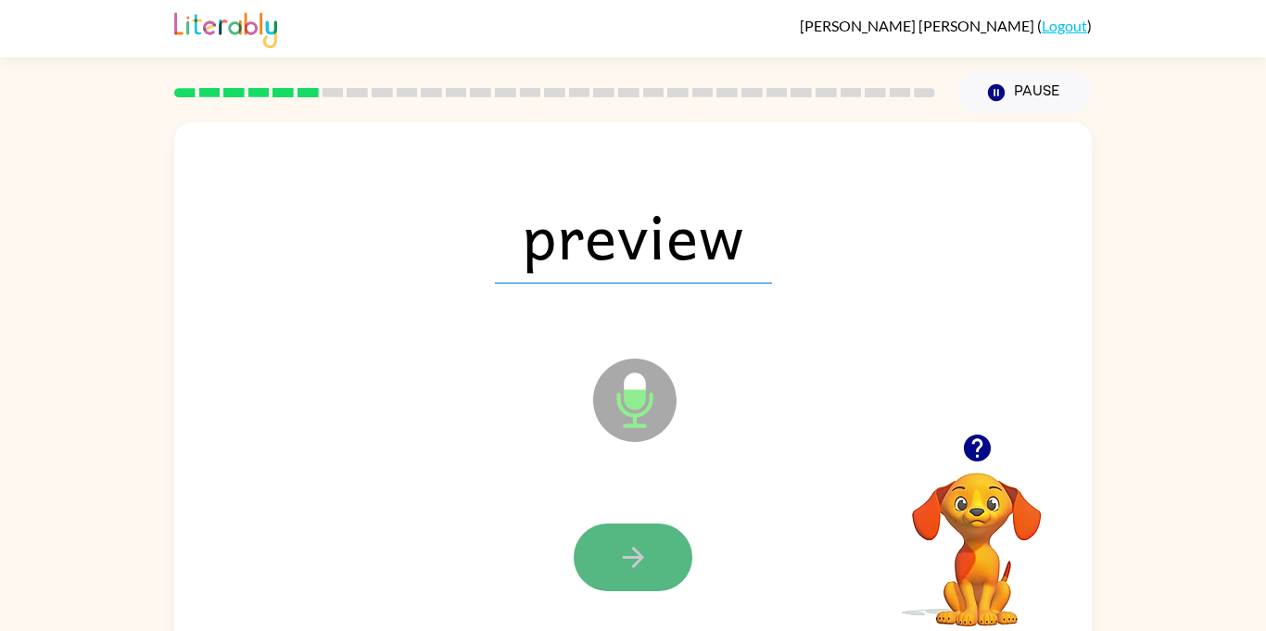
click at [623, 541] on icon "button" at bounding box center [633, 557] width 32 height 32
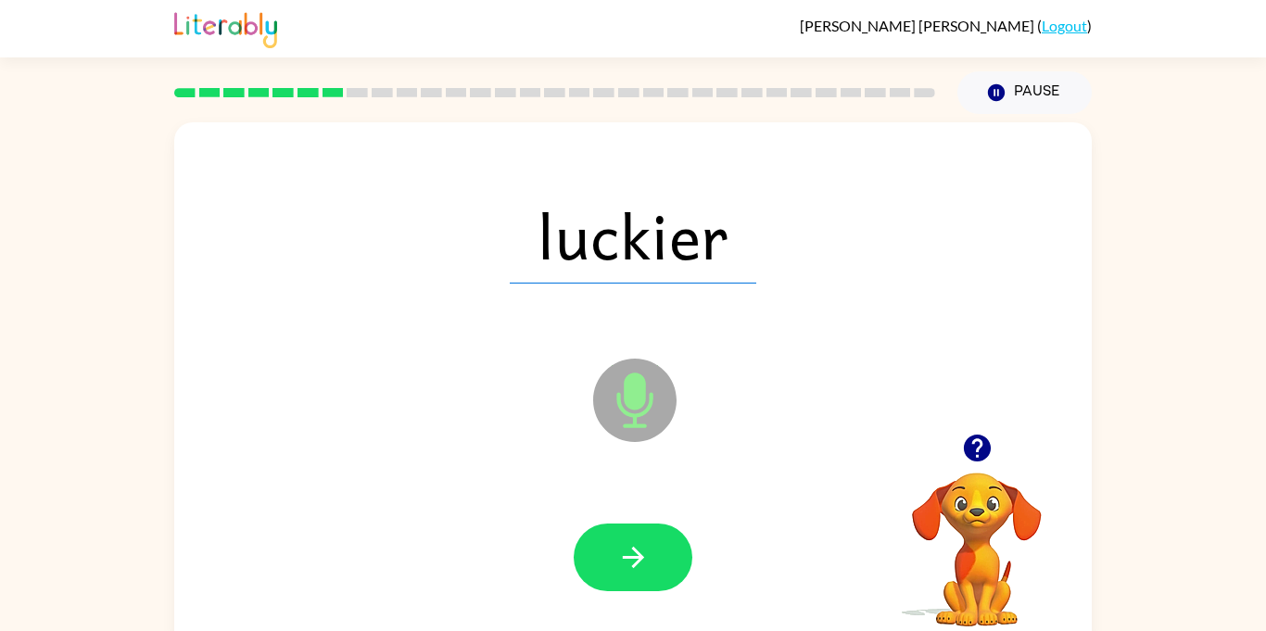
click at [623, 541] on icon "button" at bounding box center [633, 557] width 32 height 32
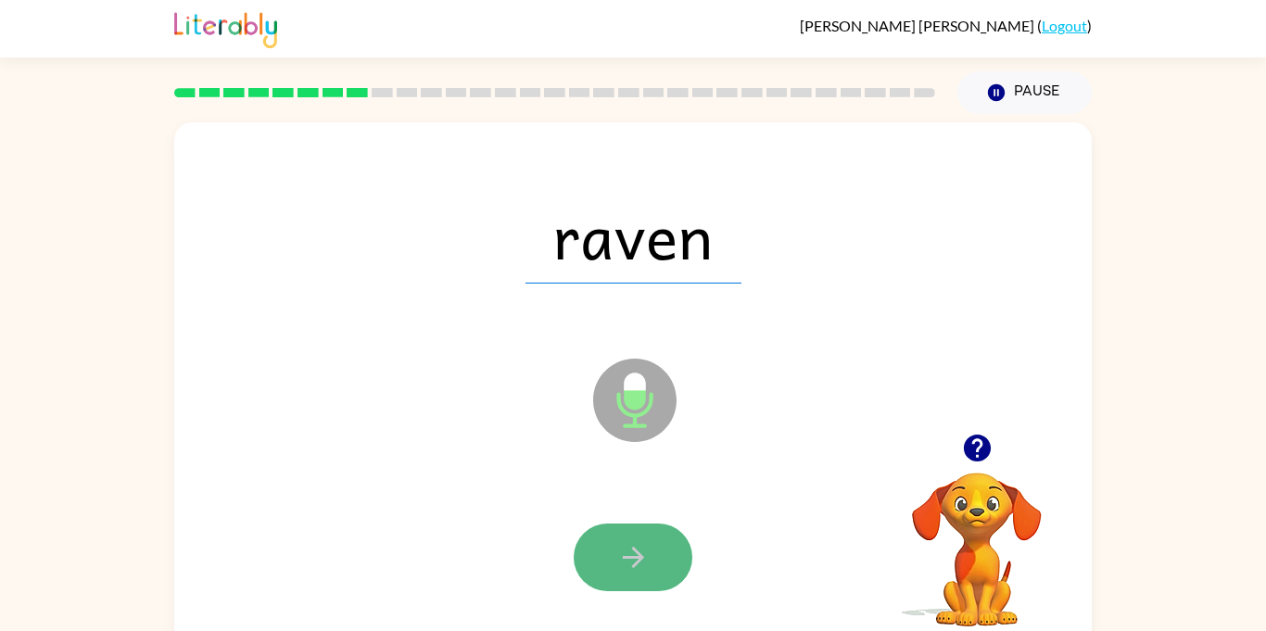
click at [617, 571] on icon "button" at bounding box center [633, 557] width 32 height 32
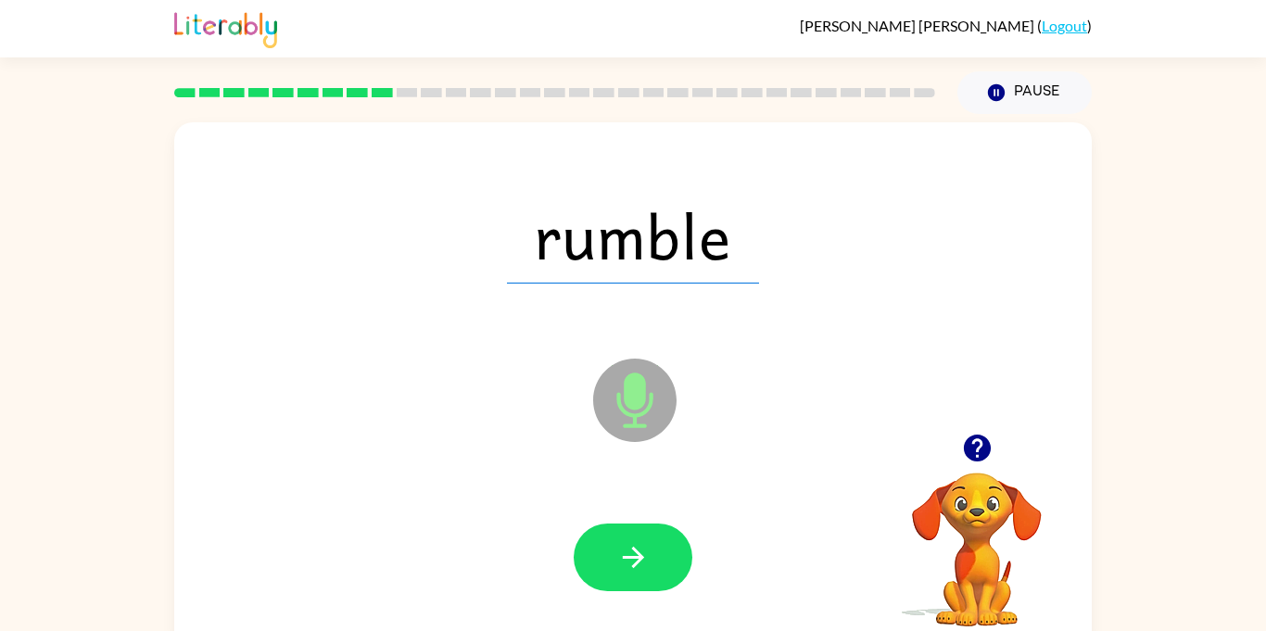
click at [617, 571] on icon "button" at bounding box center [633, 557] width 32 height 32
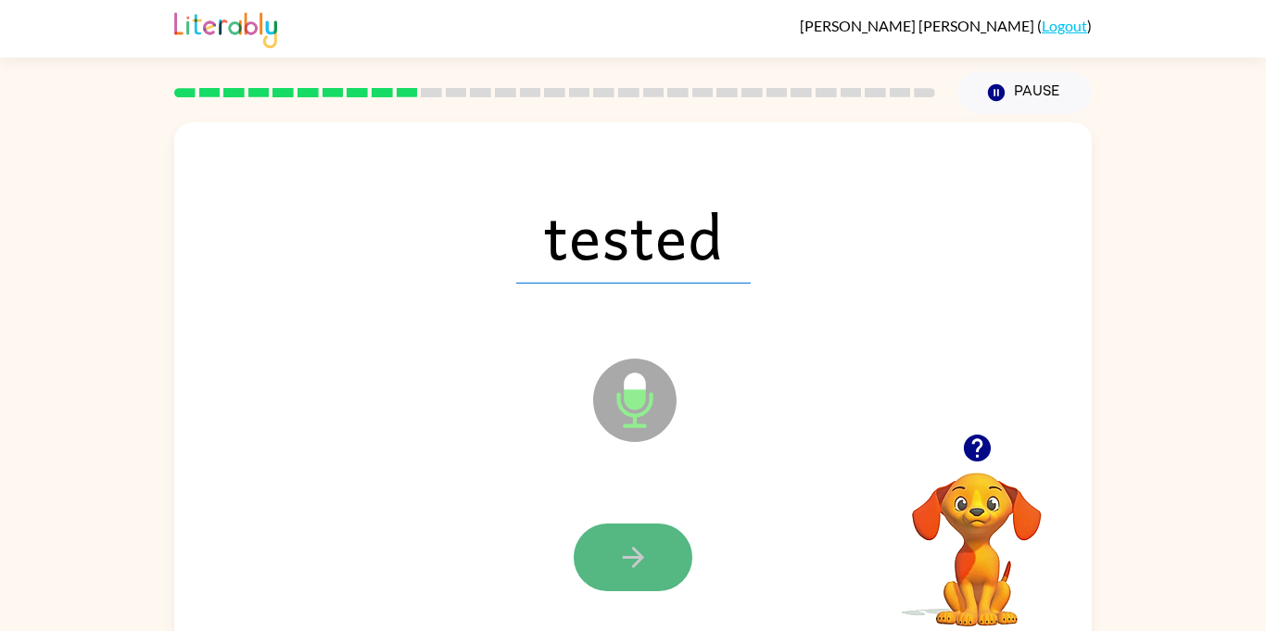
click at [626, 546] on icon "button" at bounding box center [633, 557] width 32 height 32
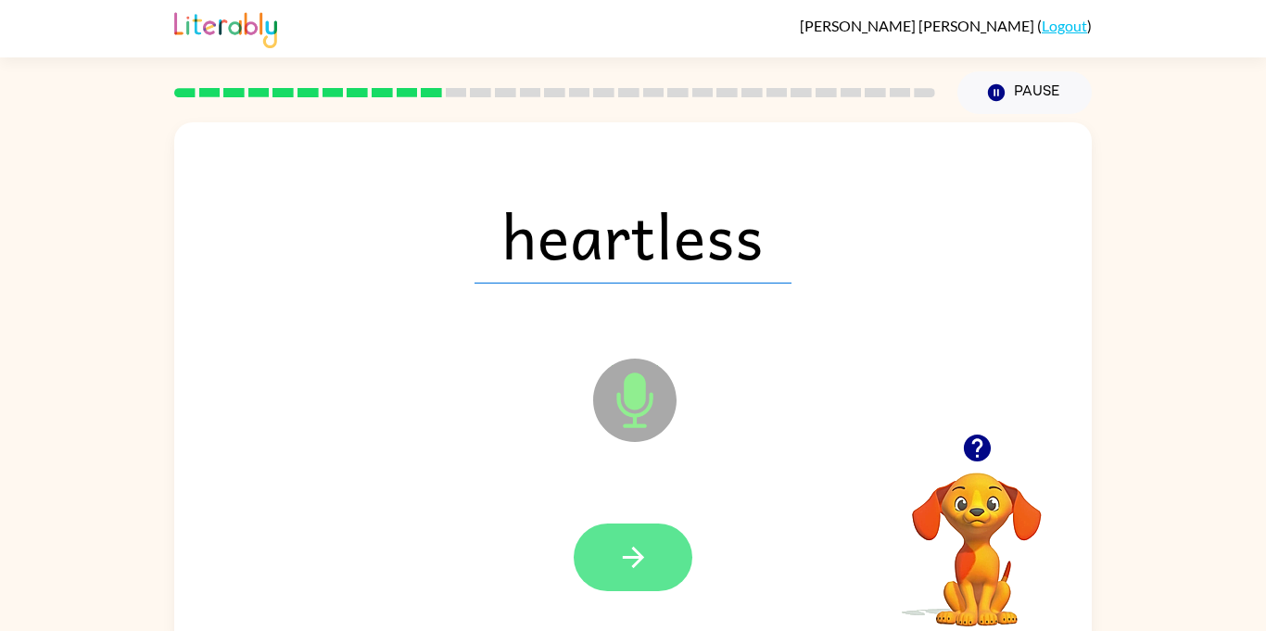
click at [614, 572] on button "button" at bounding box center [632, 557] width 119 height 68
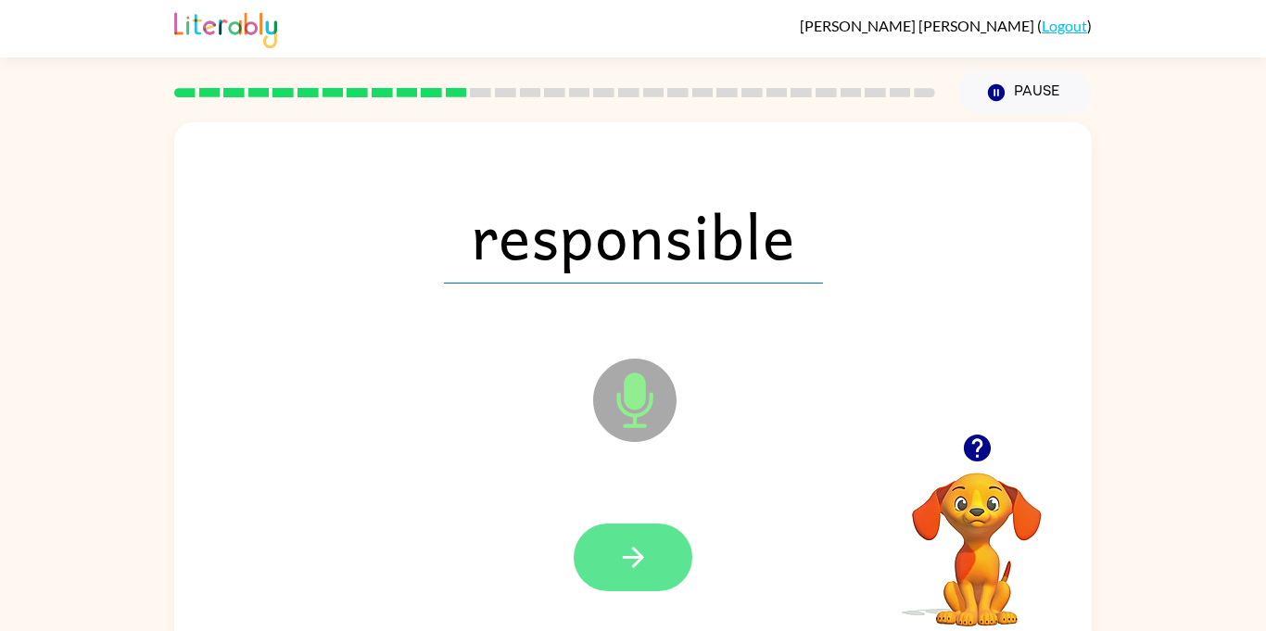
click at [631, 533] on button "button" at bounding box center [632, 557] width 119 height 68
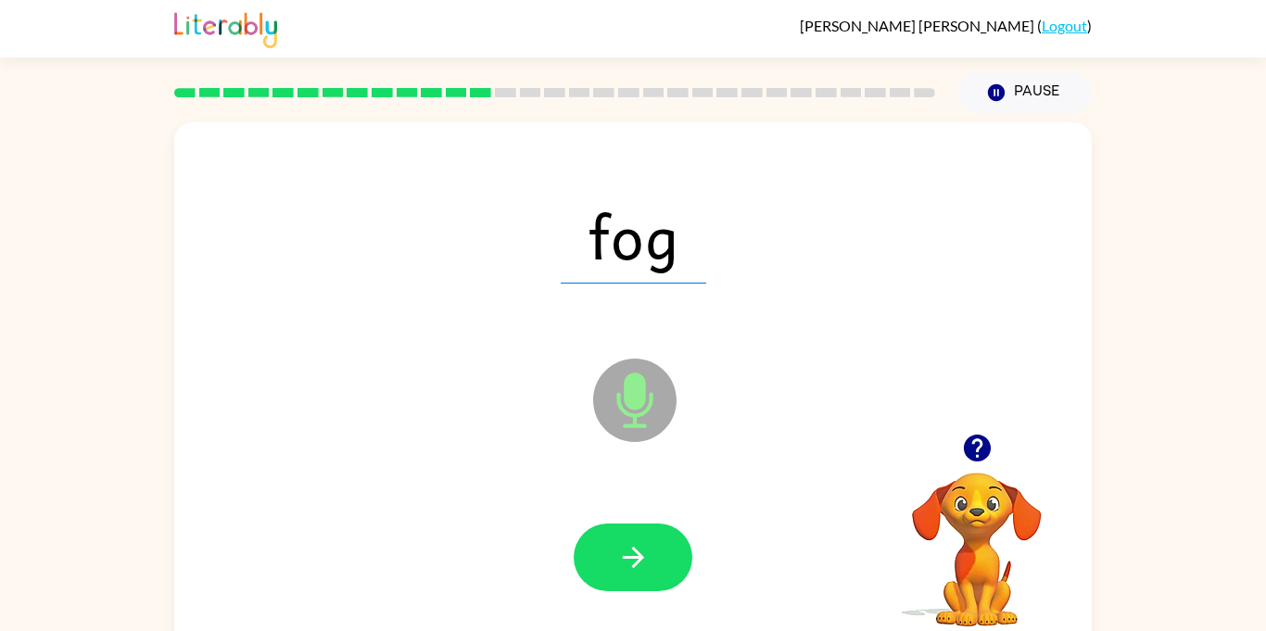
click at [631, 533] on button "button" at bounding box center [632, 557] width 119 height 68
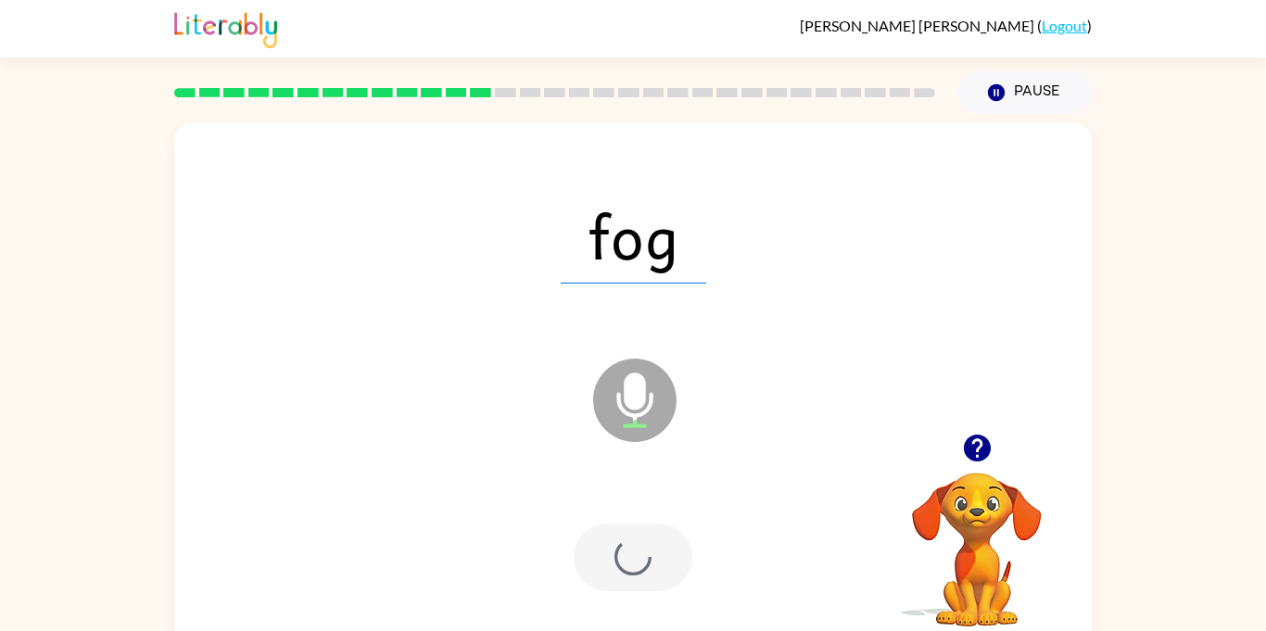
click at [631, 533] on div at bounding box center [632, 557] width 119 height 68
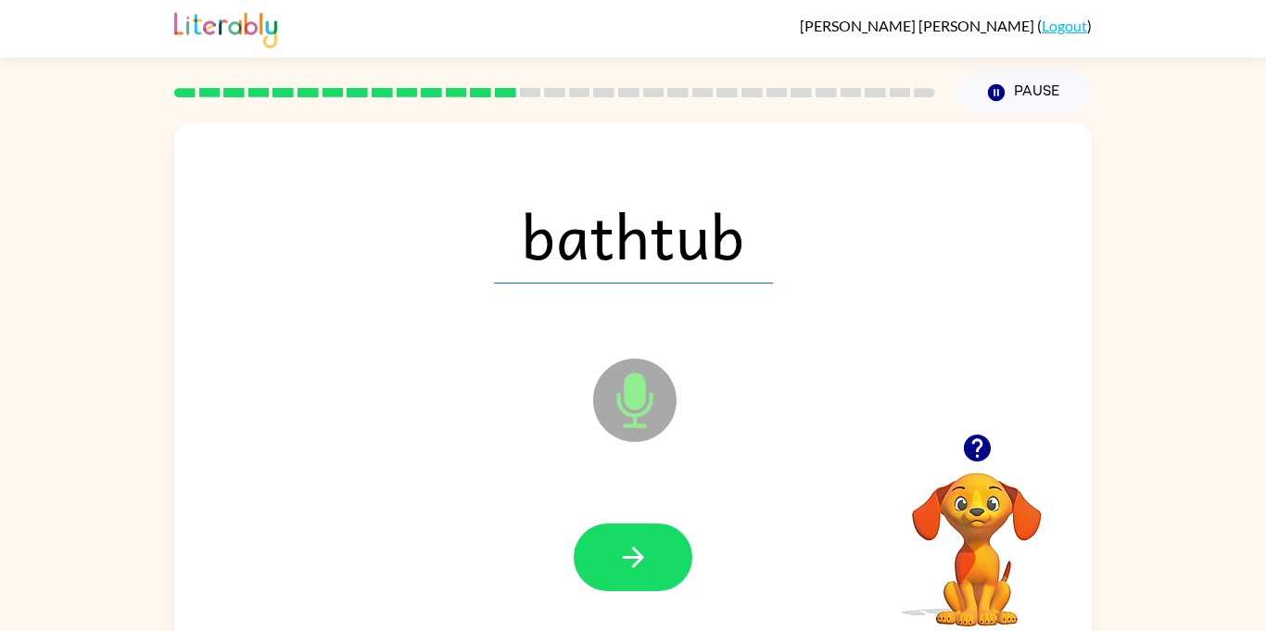
click at [631, 533] on button "button" at bounding box center [632, 557] width 119 height 68
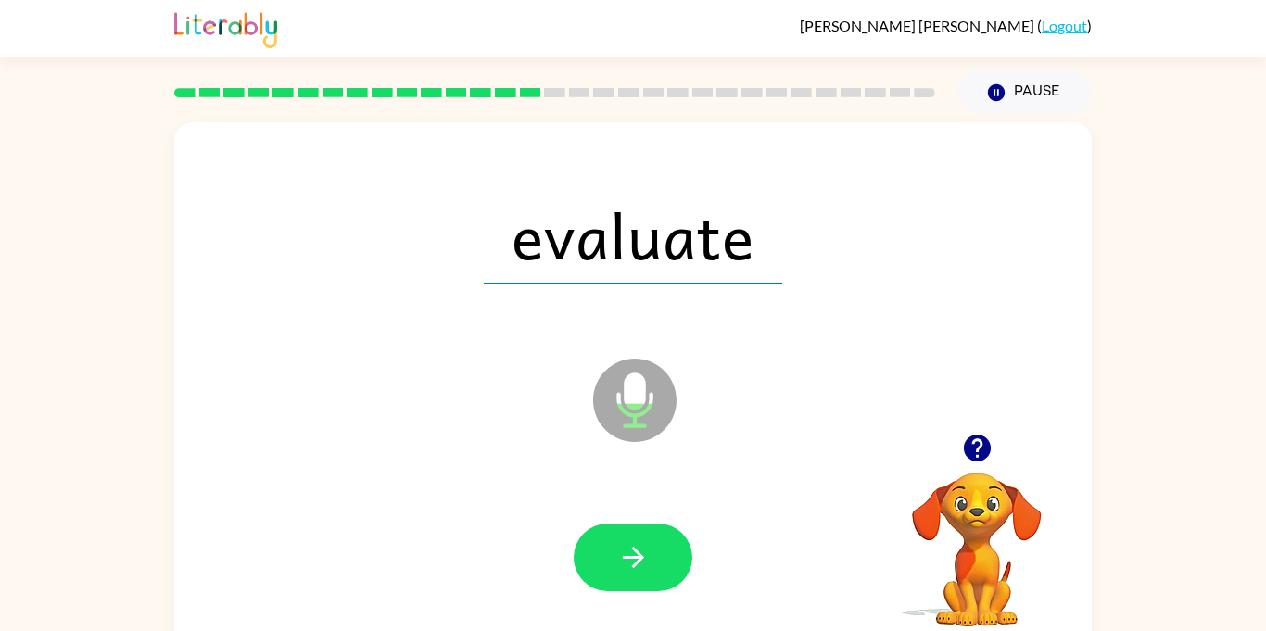
click at [631, 533] on button "button" at bounding box center [632, 557] width 119 height 68
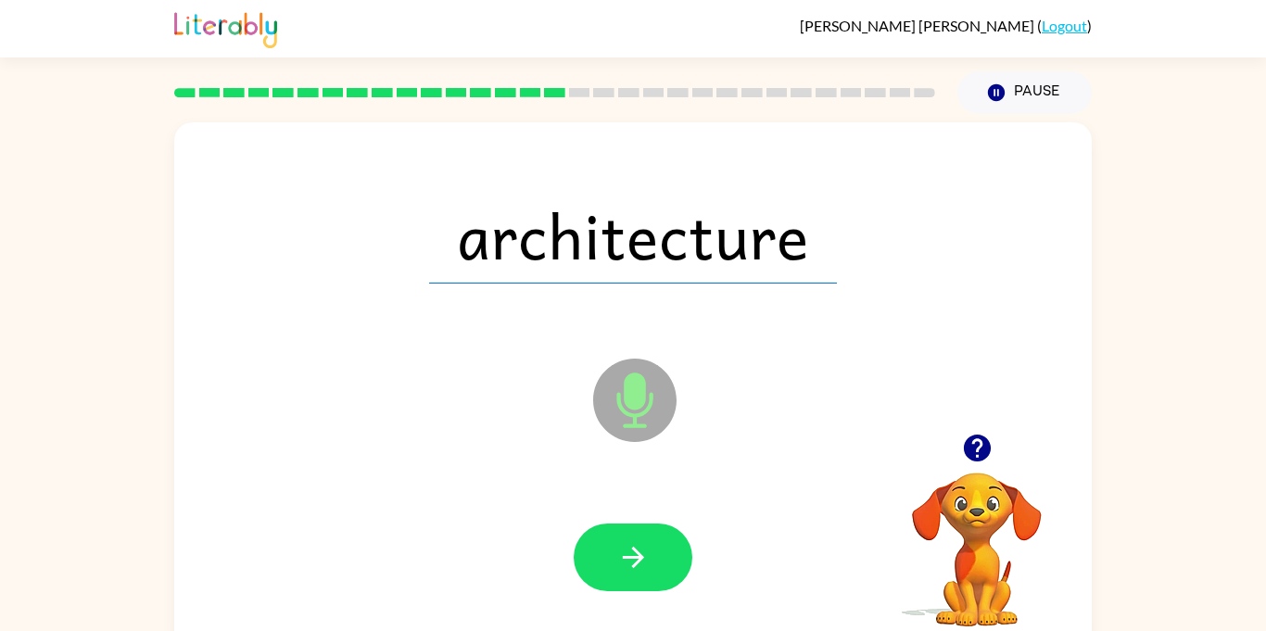
click at [631, 533] on button "button" at bounding box center [632, 557] width 119 height 68
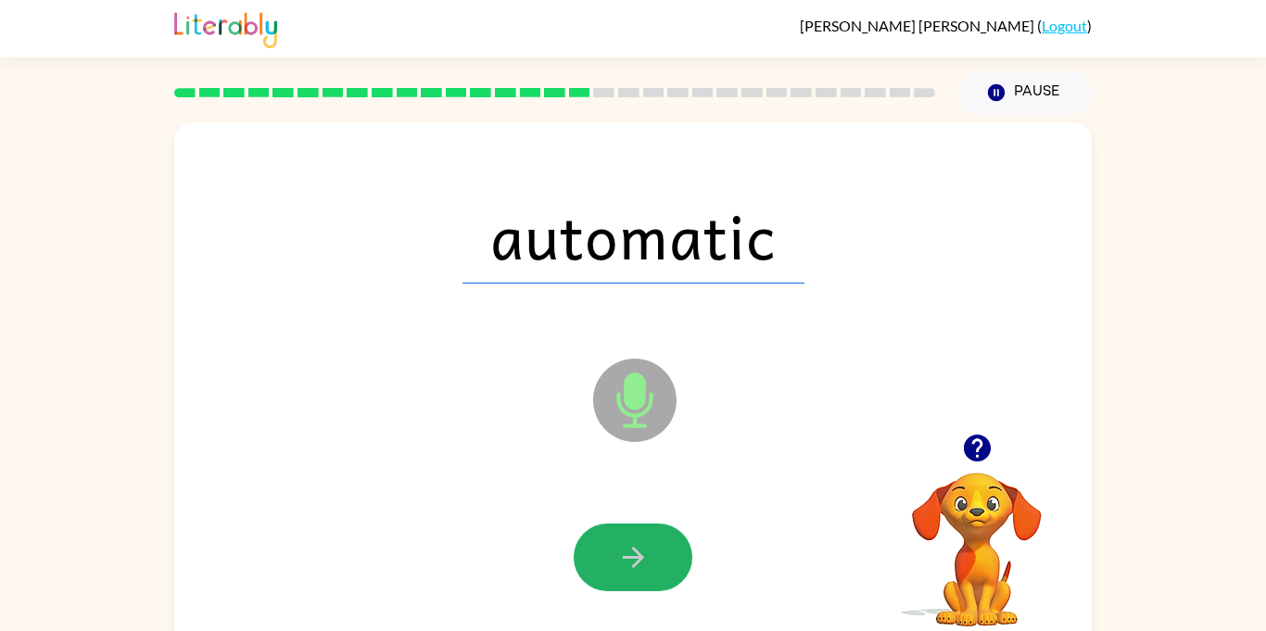
click at [631, 533] on button "button" at bounding box center [632, 557] width 119 height 68
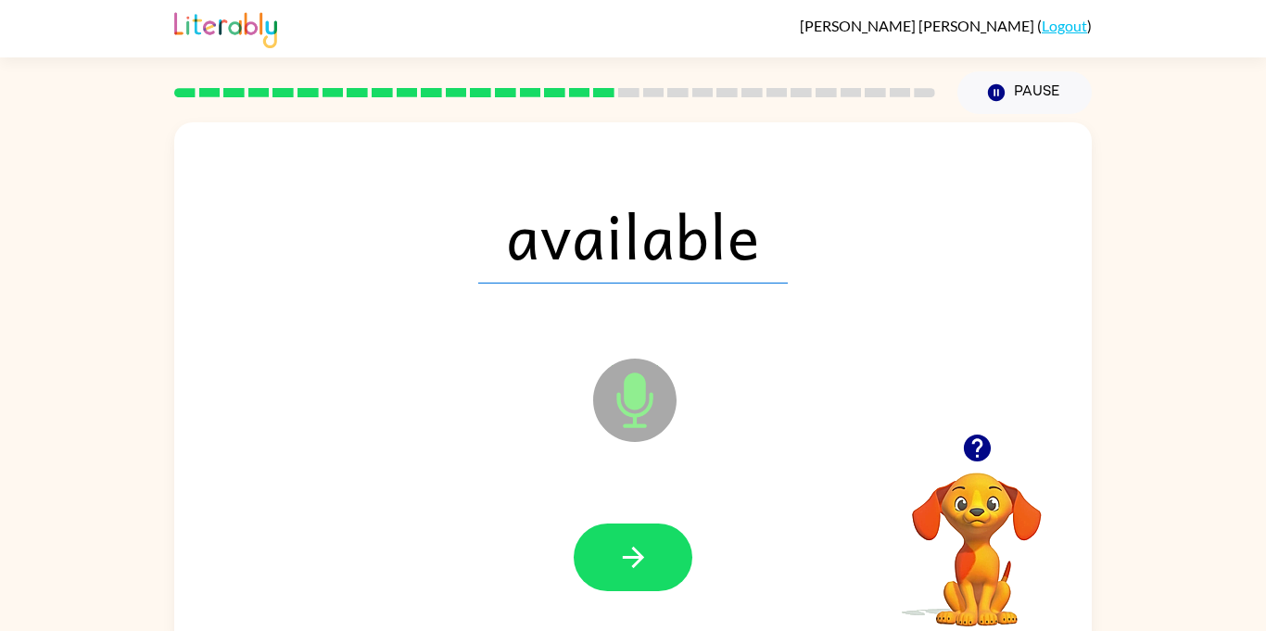
click at [631, 533] on button "button" at bounding box center [632, 557] width 119 height 68
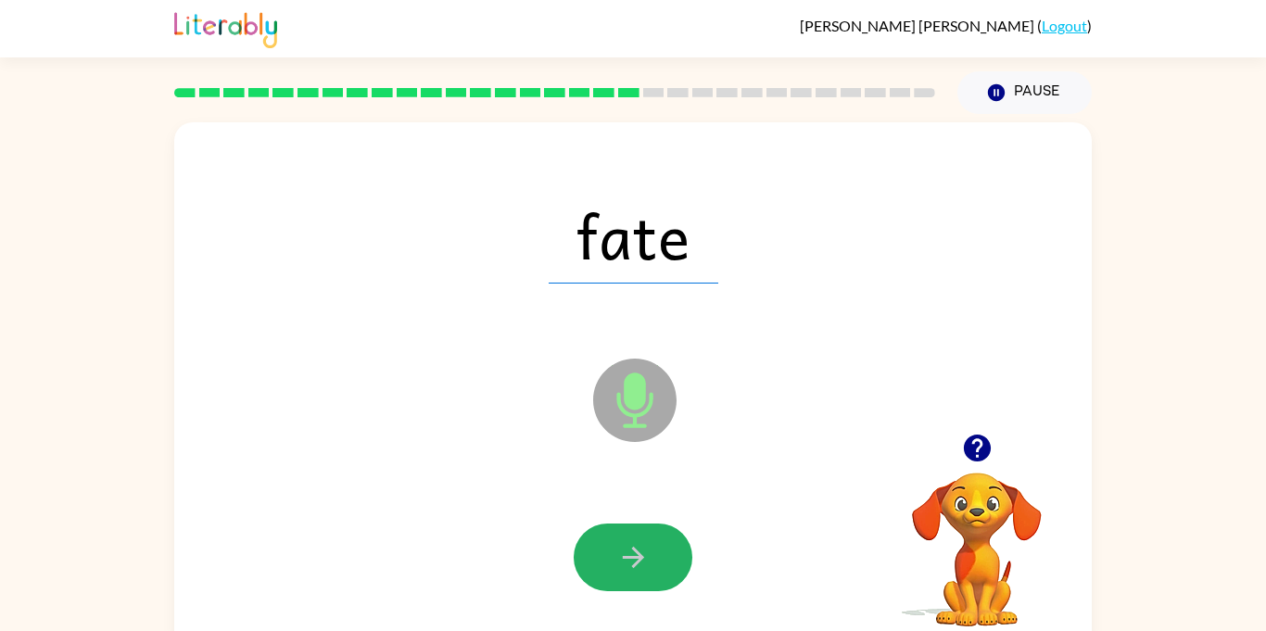
click at [631, 533] on button "button" at bounding box center [632, 557] width 119 height 68
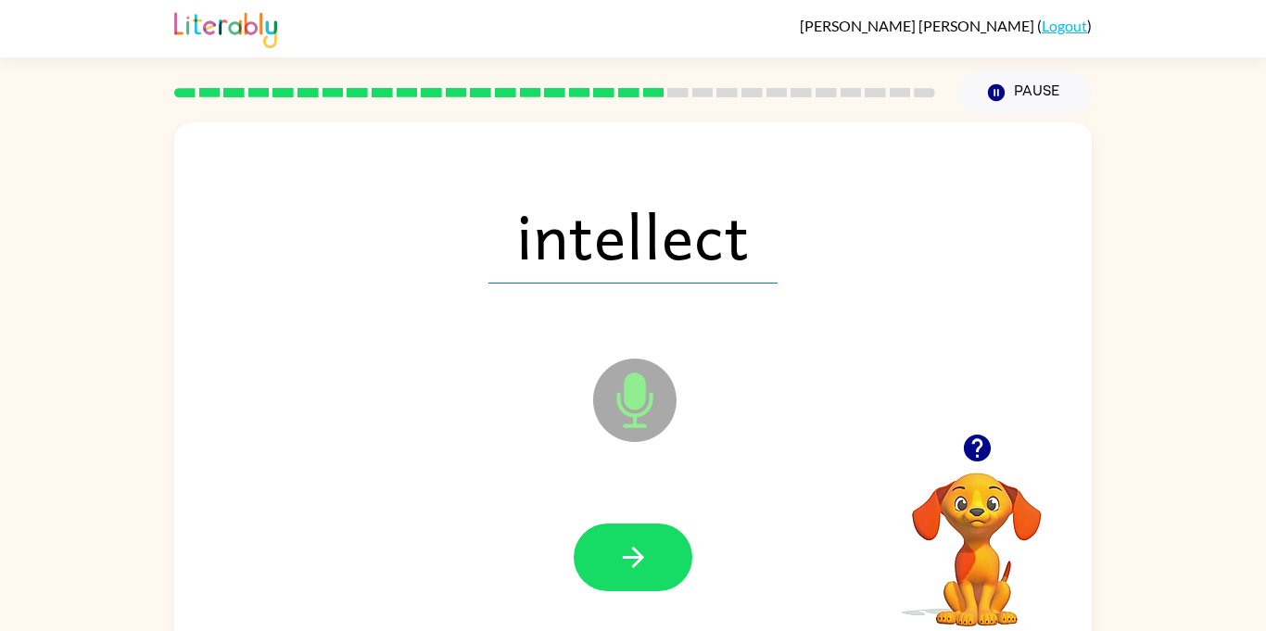
click at [631, 533] on button "button" at bounding box center [632, 557] width 119 height 68
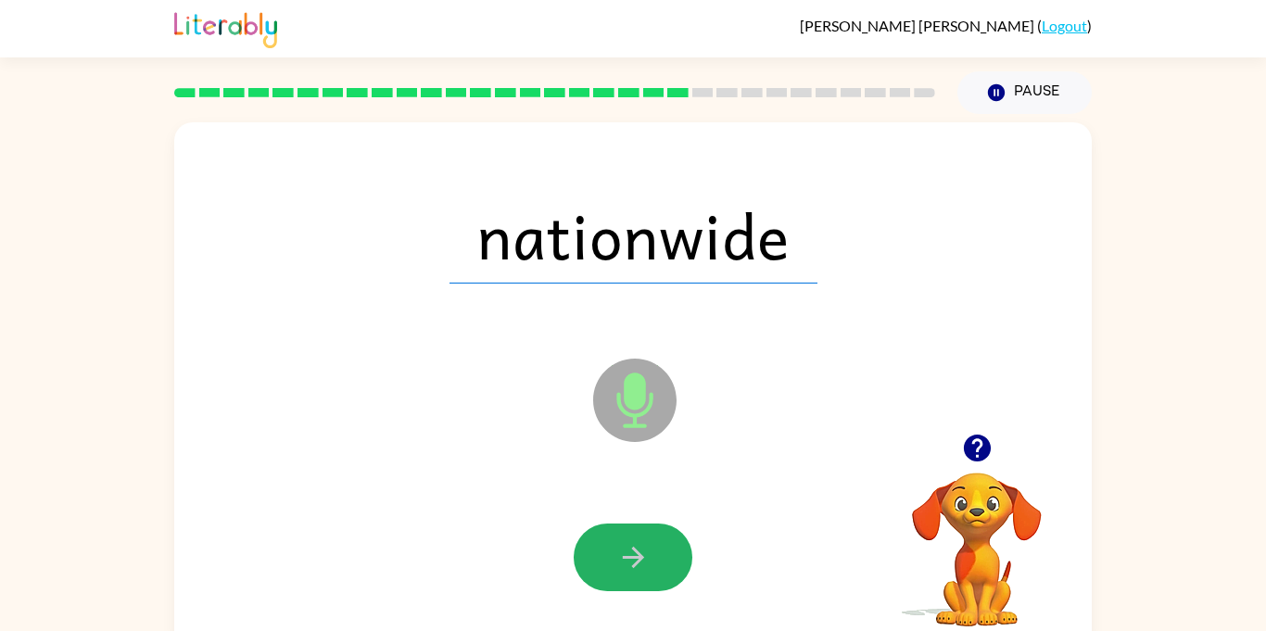
click at [631, 533] on button "button" at bounding box center [632, 557] width 119 height 68
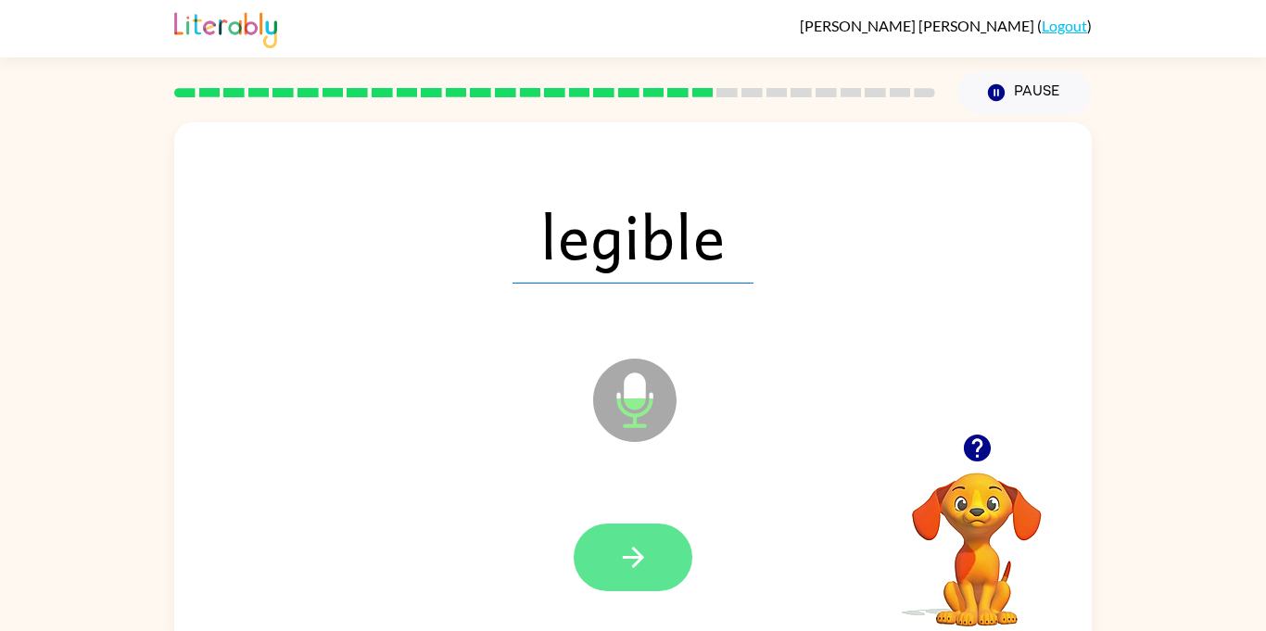
click at [606, 547] on button "button" at bounding box center [632, 557] width 119 height 68
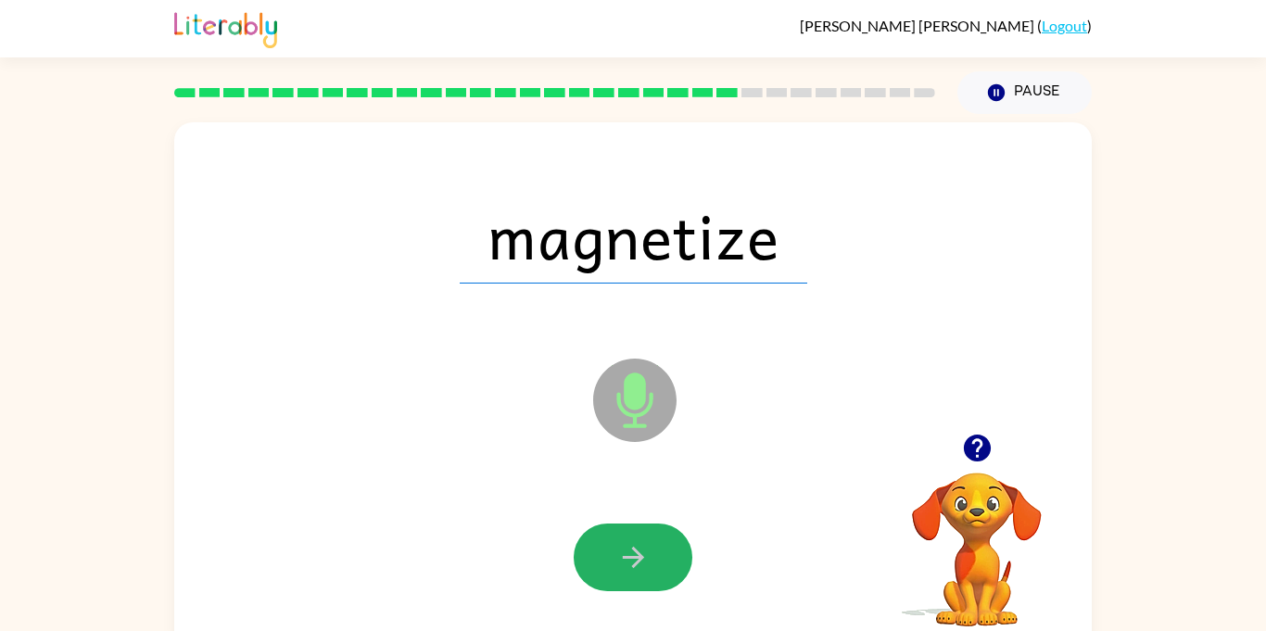
click at [606, 547] on button "button" at bounding box center [632, 557] width 119 height 68
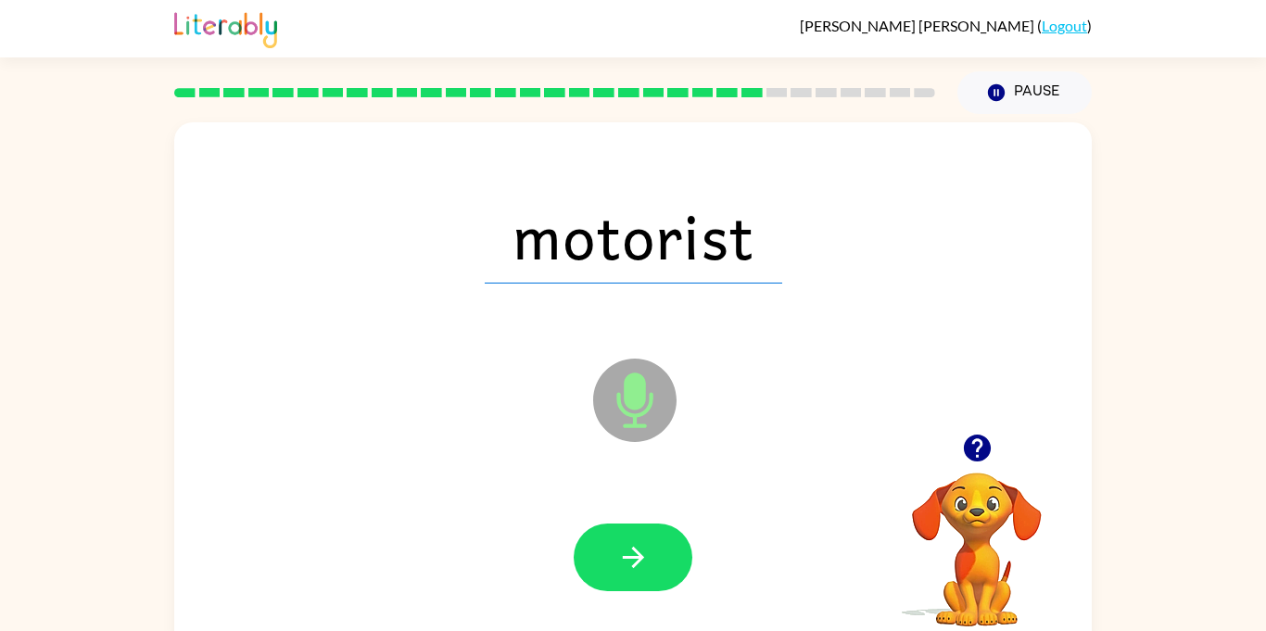
click at [606, 547] on button "button" at bounding box center [632, 557] width 119 height 68
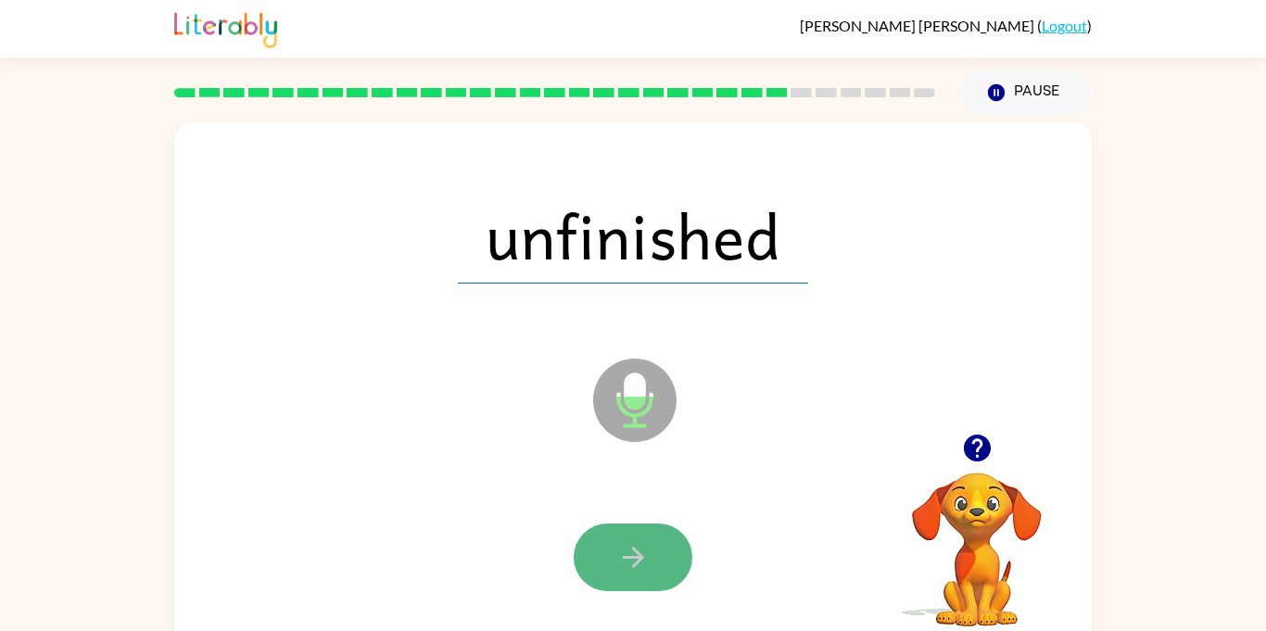
click at [611, 561] on button "button" at bounding box center [632, 557] width 119 height 68
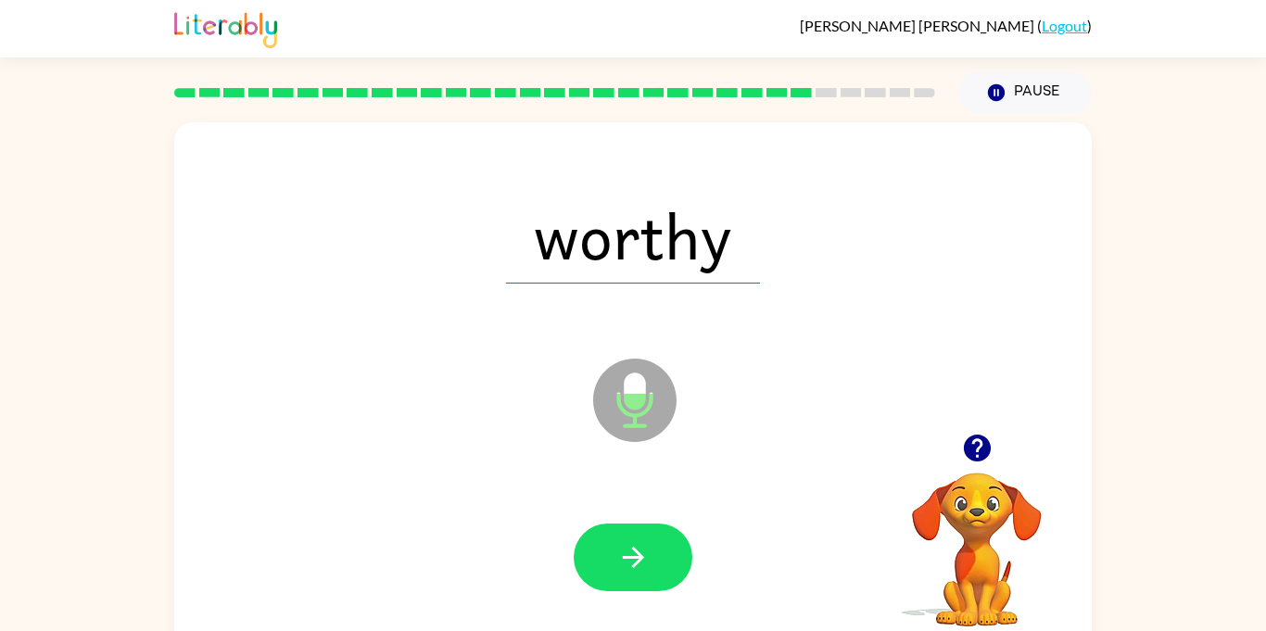
click at [611, 561] on button "button" at bounding box center [632, 557] width 119 height 68
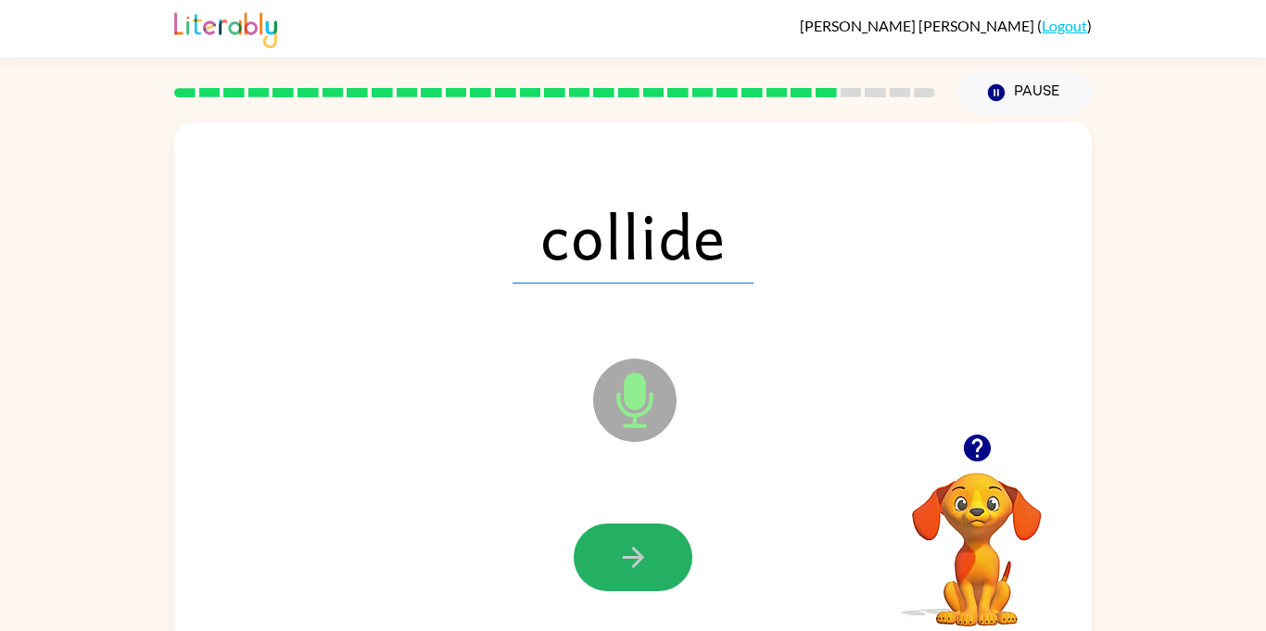
click at [611, 561] on button "button" at bounding box center [632, 557] width 119 height 68
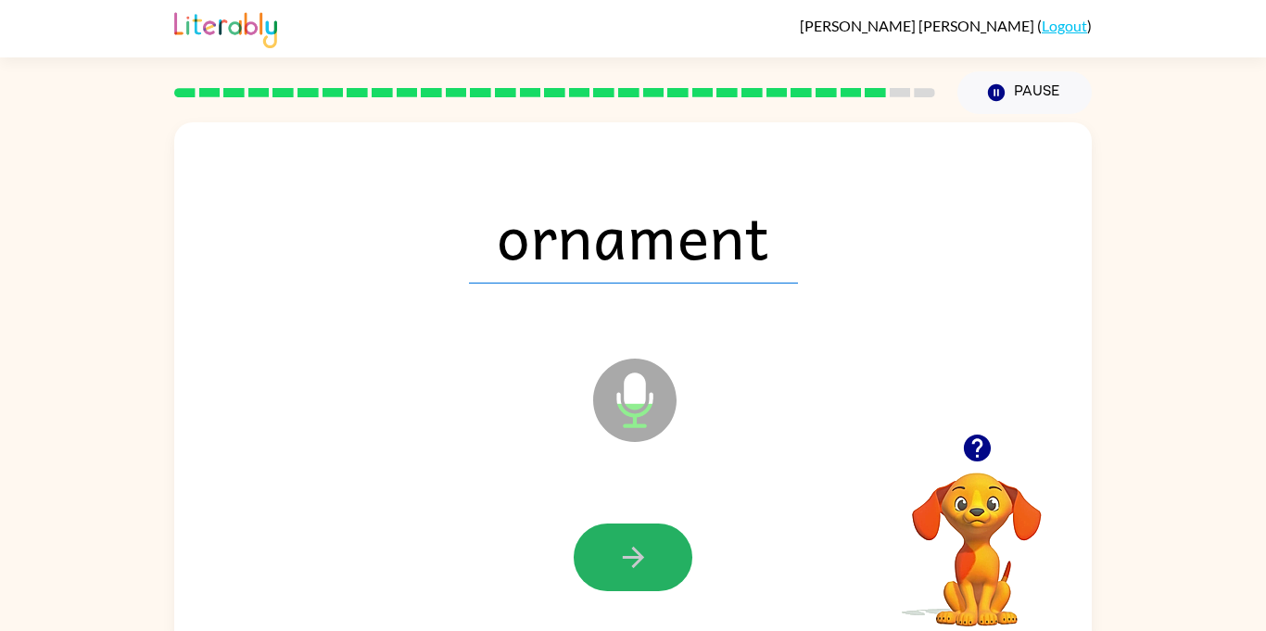
click at [611, 561] on button "button" at bounding box center [632, 557] width 119 height 68
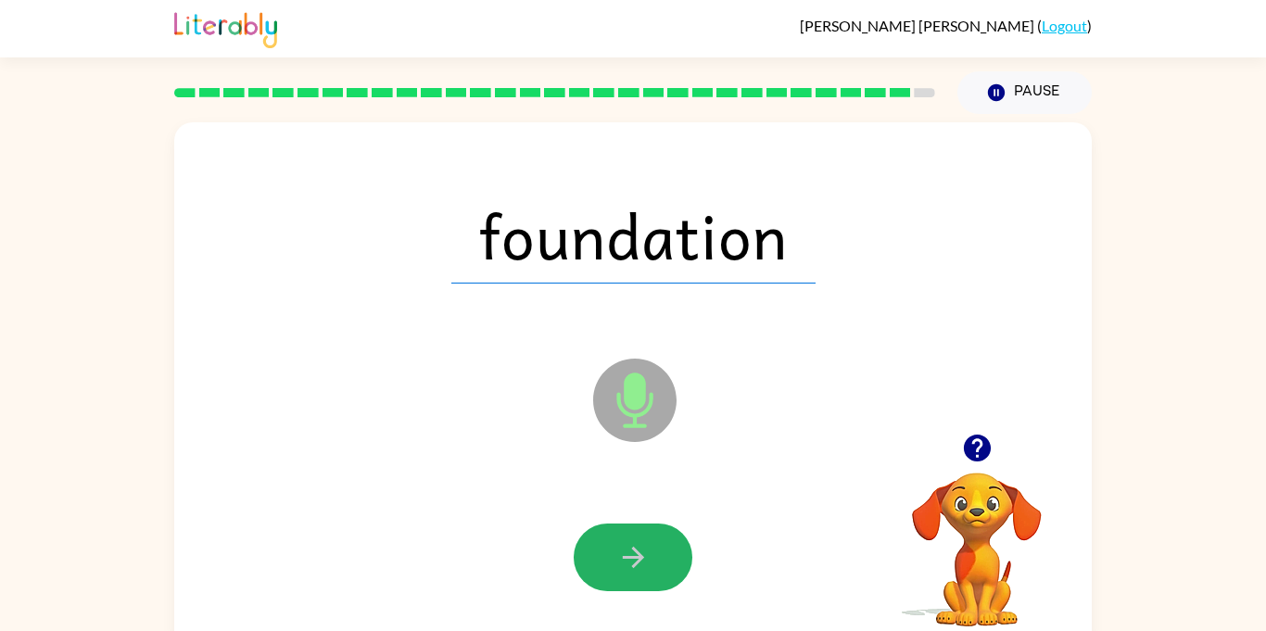
click at [611, 561] on button "button" at bounding box center [632, 557] width 119 height 68
